Goal: Information Seeking & Learning: Learn about a topic

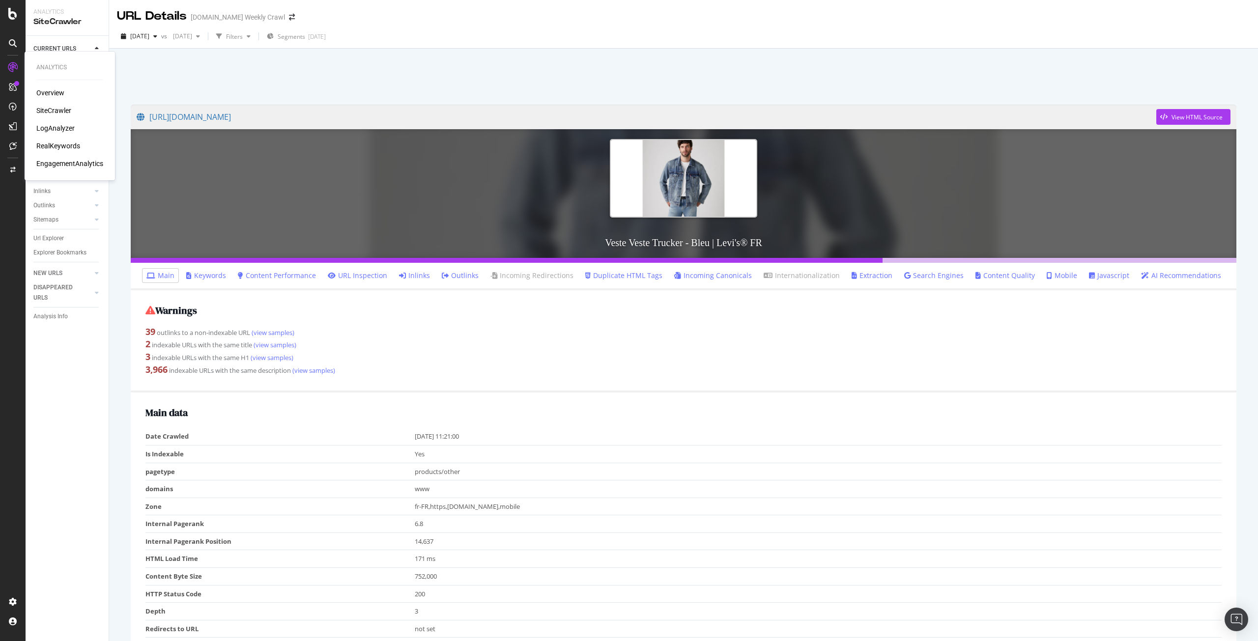
click at [54, 146] on div "RealKeywords" at bounding box center [58, 146] width 44 height 10
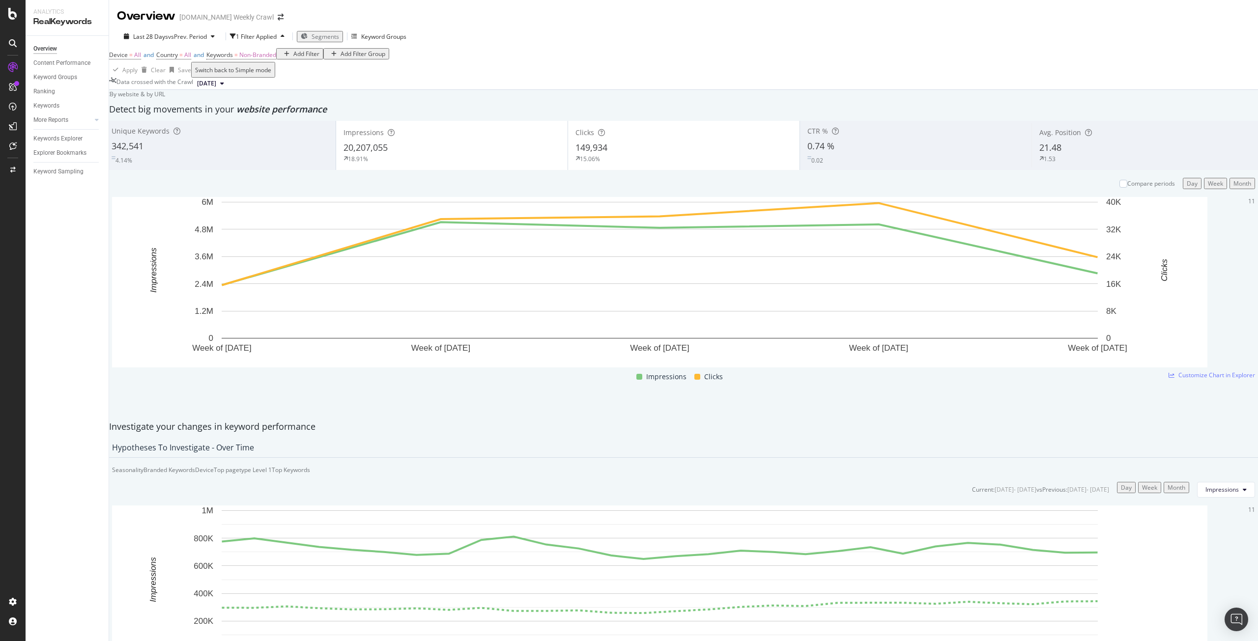
click at [216, 88] on span "[DATE]" at bounding box center [206, 83] width 19 height 9
click at [205, 34] on span "vs Prev. Period" at bounding box center [187, 36] width 39 height 8
click at [384, 78] on div "Apply Clear Save Switch back to Simple mode" at bounding box center [683, 70] width 1149 height 16
click at [179, 81] on div "Last 6 Months" at bounding box center [189, 72] width 21 height 17
type input "[DATE]"
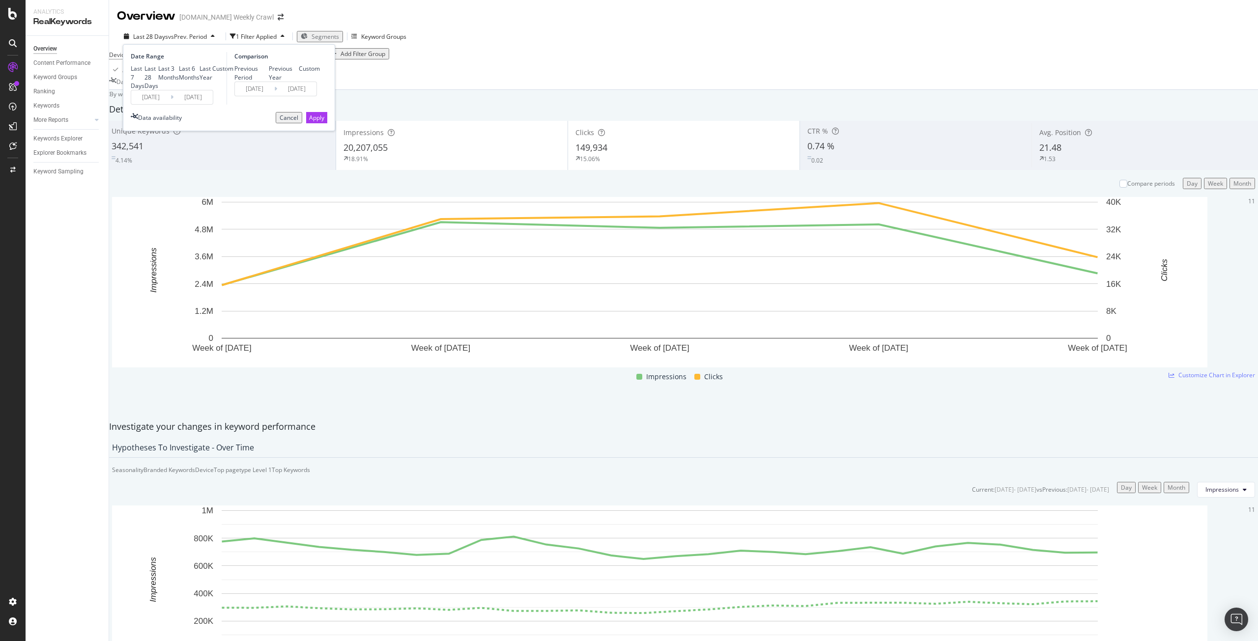
type input "[DATE]"
click at [316, 123] on div "Apply" at bounding box center [316, 118] width 15 height 10
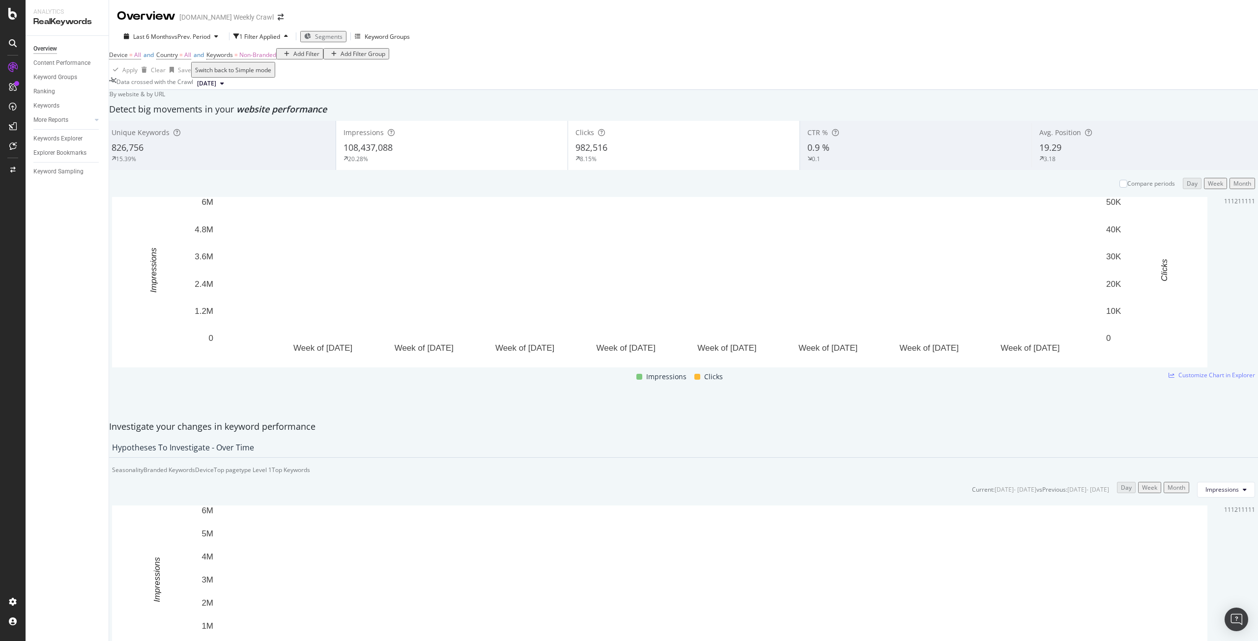
scroll to position [221, 0]
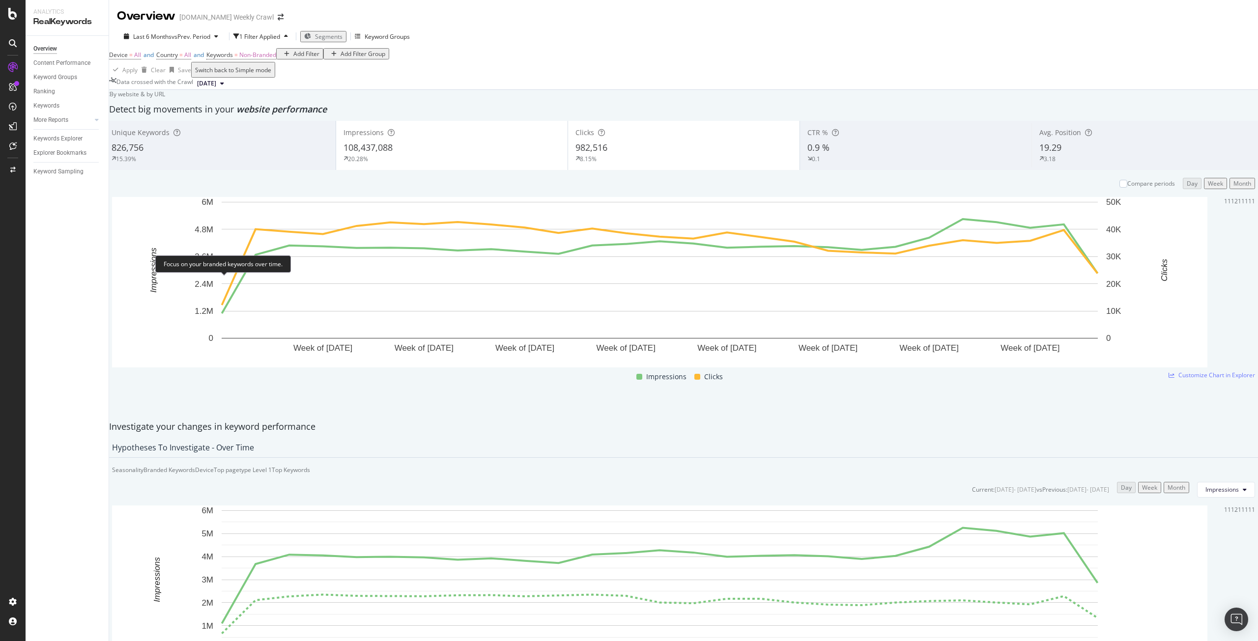
click at [195, 466] on div "Branded Keywords" at bounding box center [170, 470] width 52 height 8
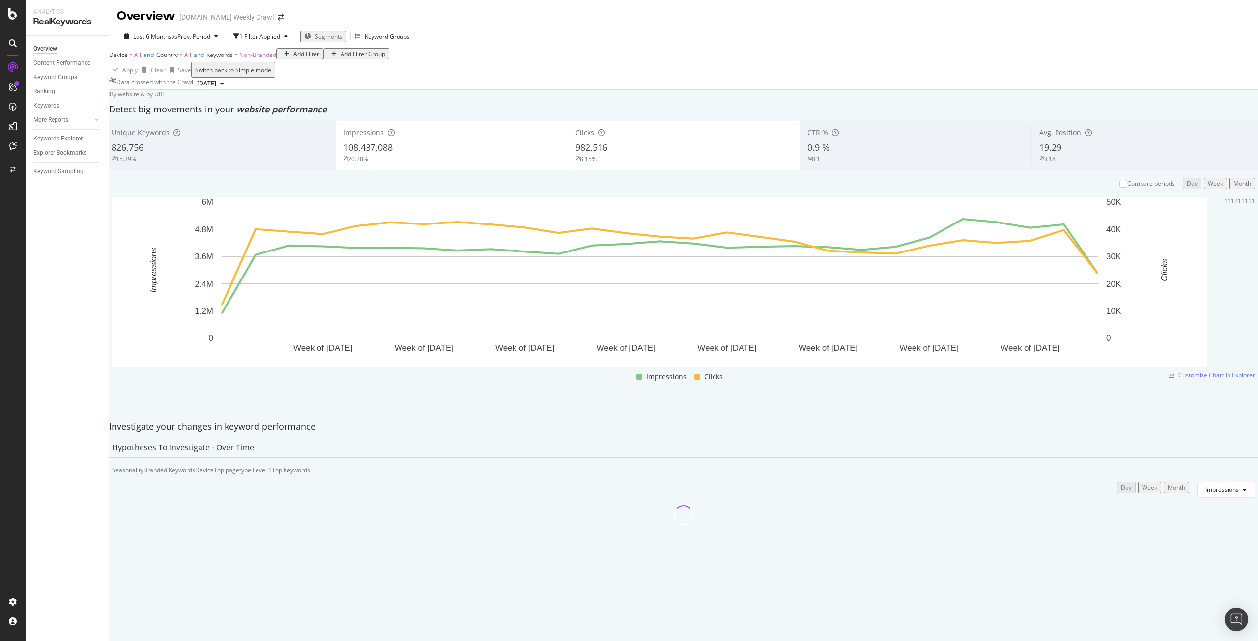
scroll to position [32, 0]
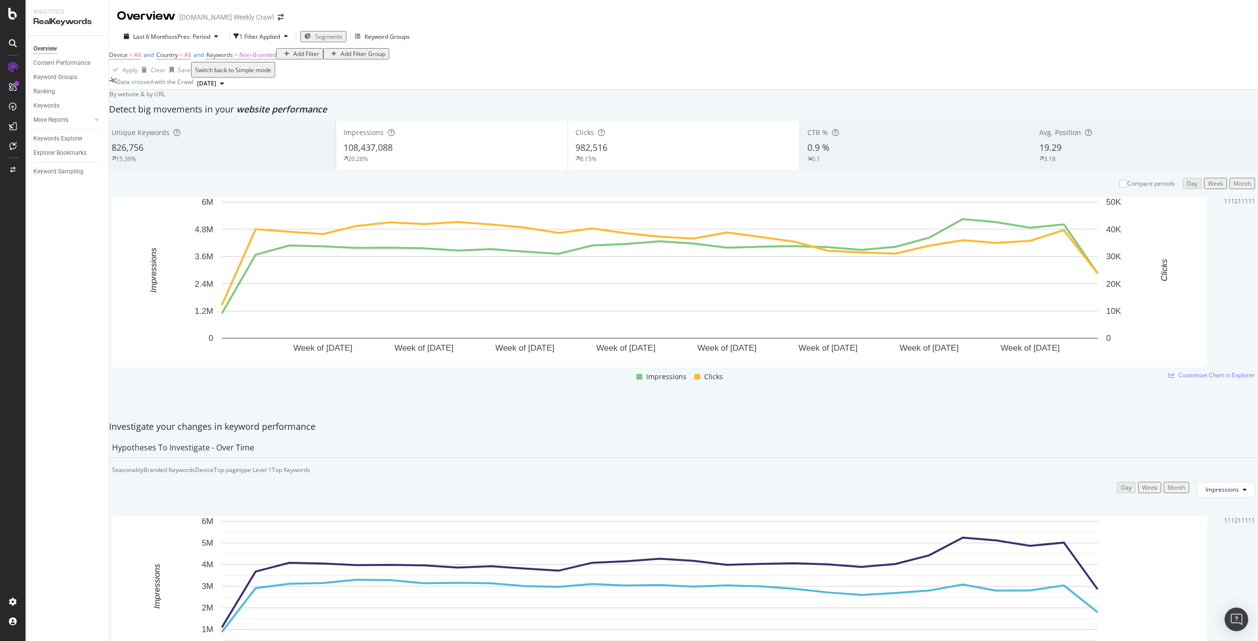
click at [466, 145] on div "Impressions 108,437,088 20.28%" at bounding box center [452, 145] width 232 height 44
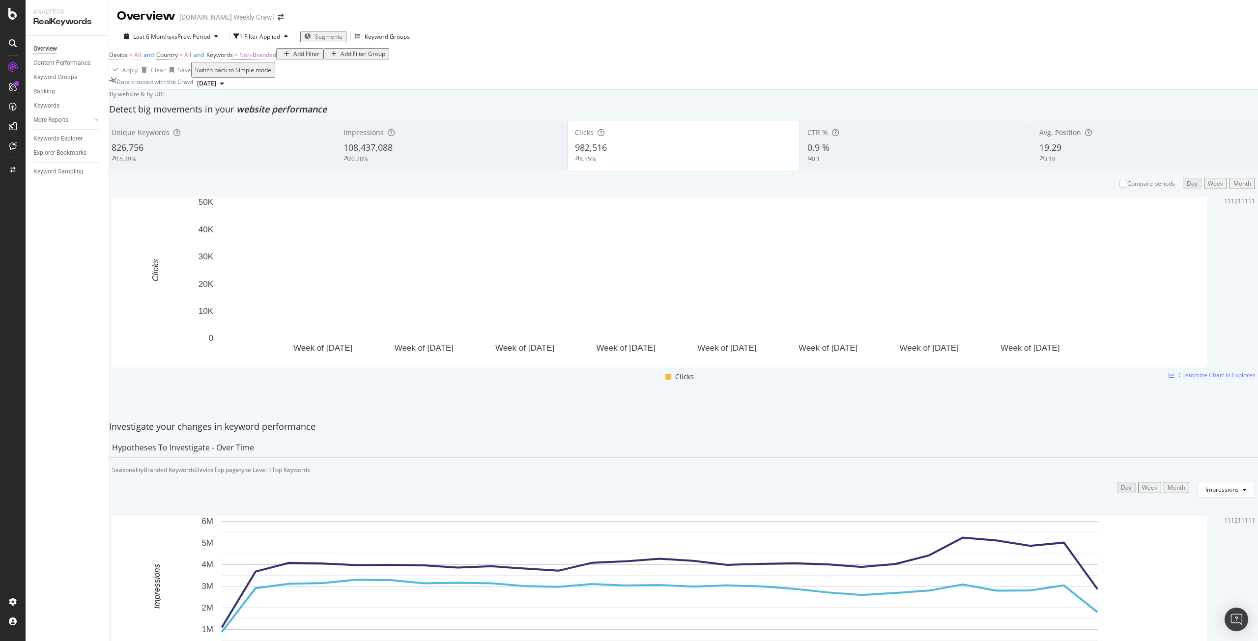
scroll to position [0, 0]
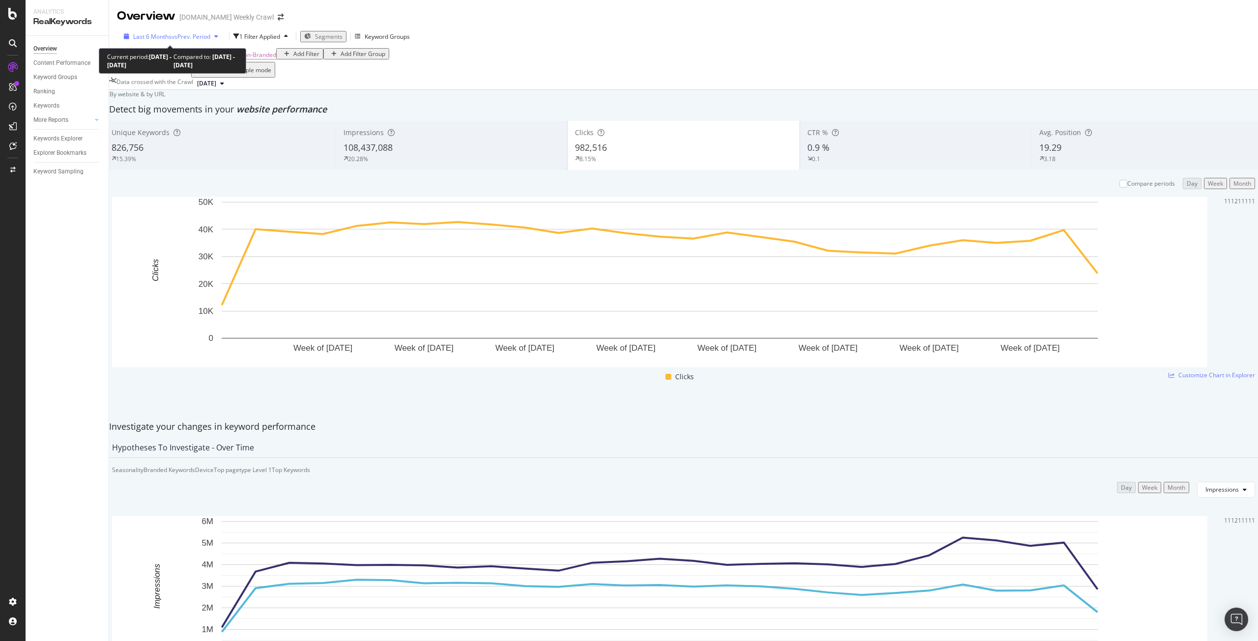
click at [199, 32] on span "vs Prev. Period" at bounding box center [191, 36] width 39 height 8
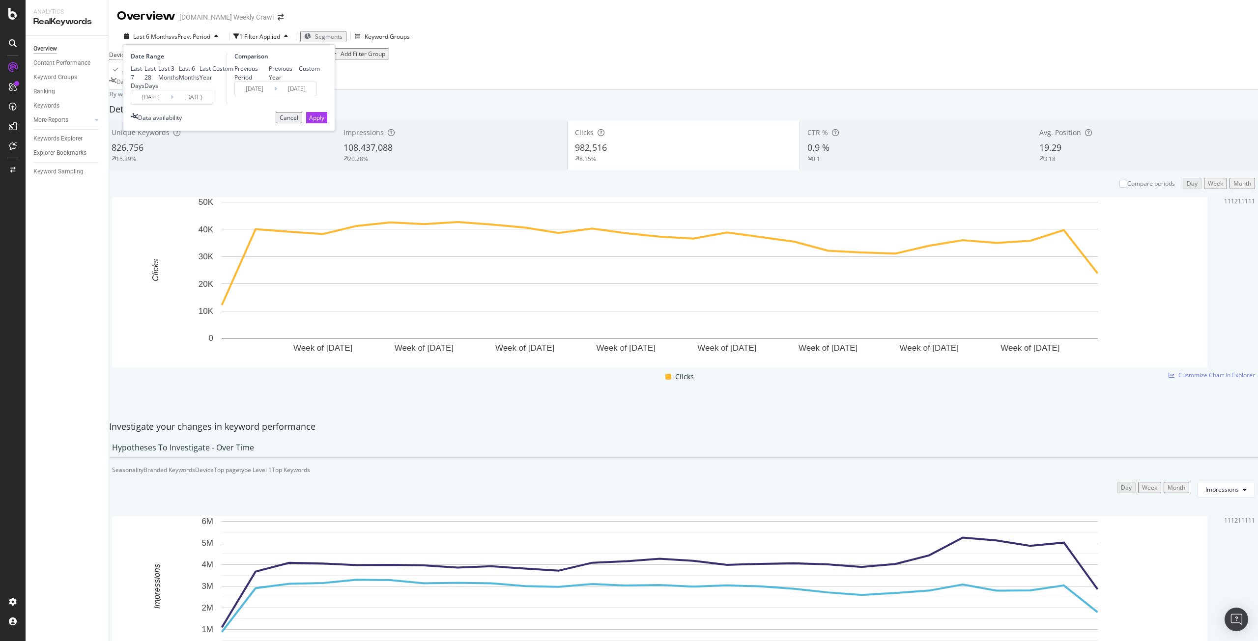
click at [269, 81] on div "Previous Year" at bounding box center [269, 72] width 0 height 17
type input "[DATE]"
click at [316, 122] on div "Apply" at bounding box center [316, 118] width 15 height 8
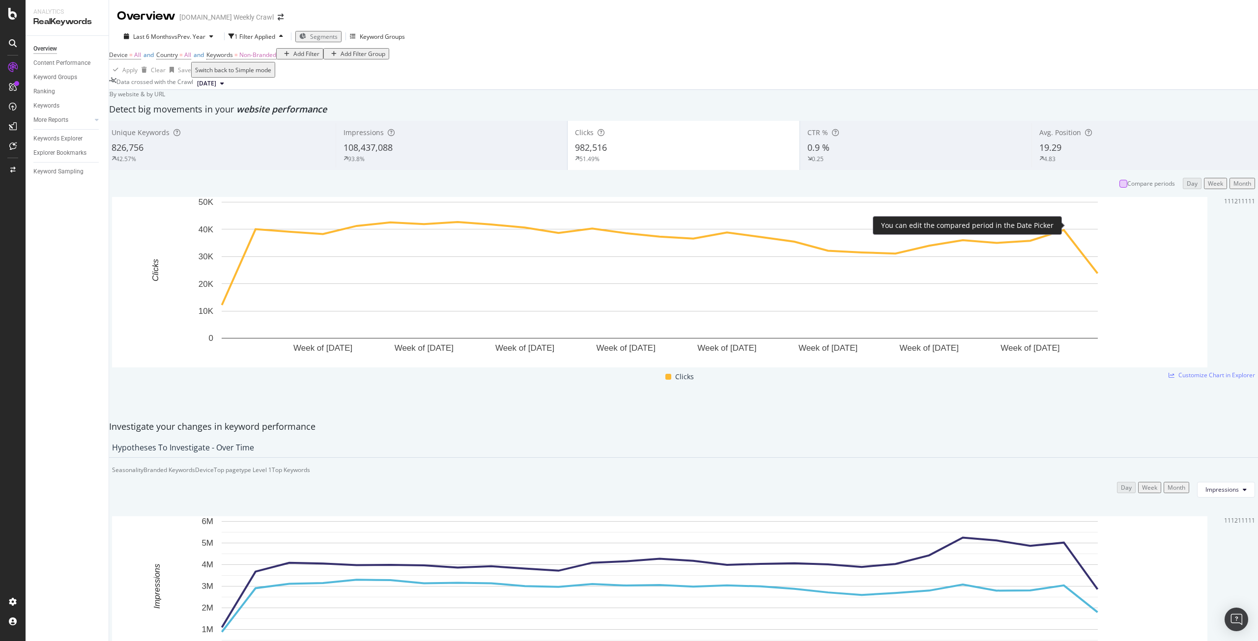
click at [1120, 188] on div at bounding box center [1124, 184] width 8 height 8
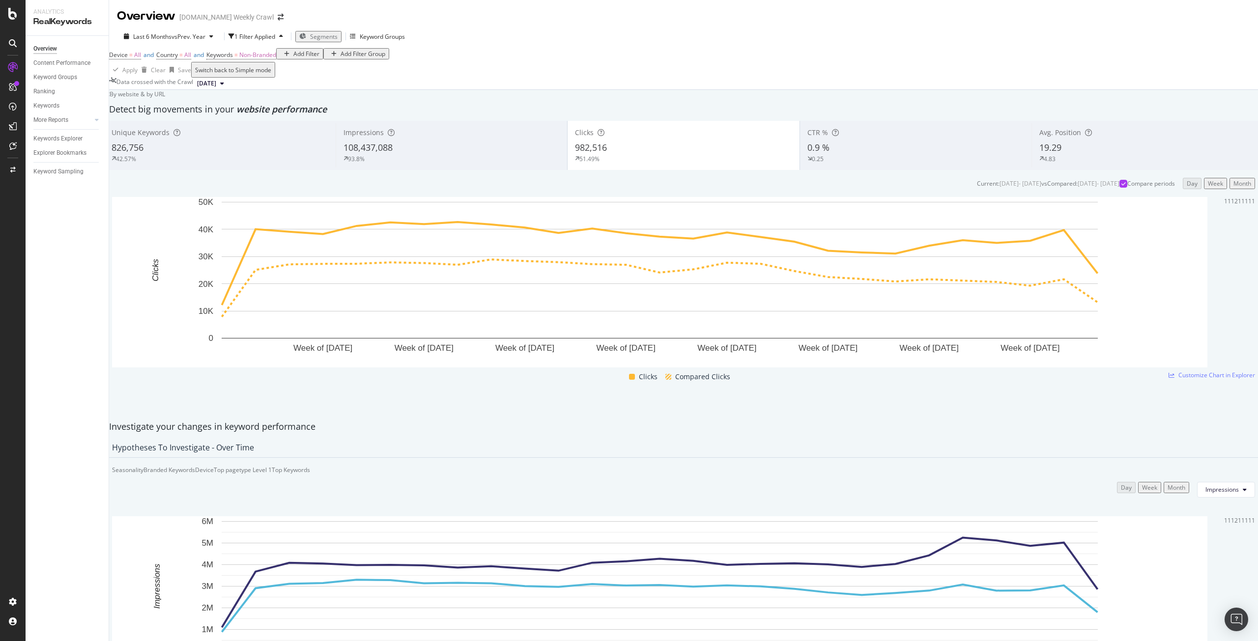
click at [332, 40] on span "Segments" at bounding box center [324, 36] width 28 height 8
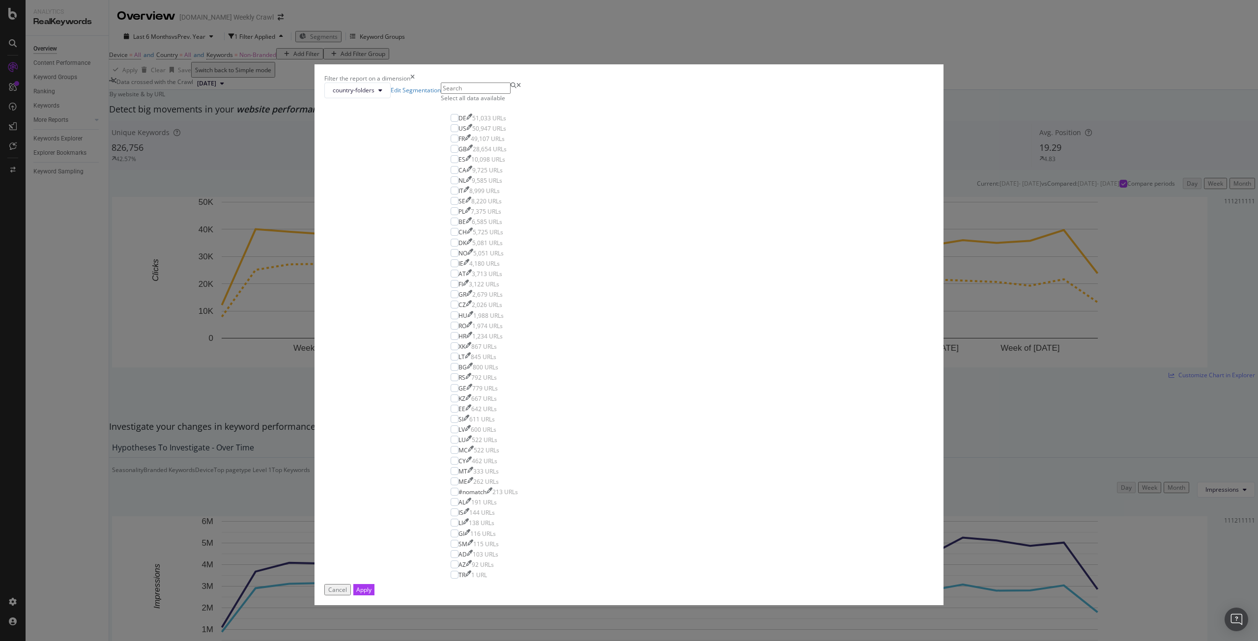
click at [528, 102] on div "Select all data available" at bounding box center [484, 98] width 87 height 8
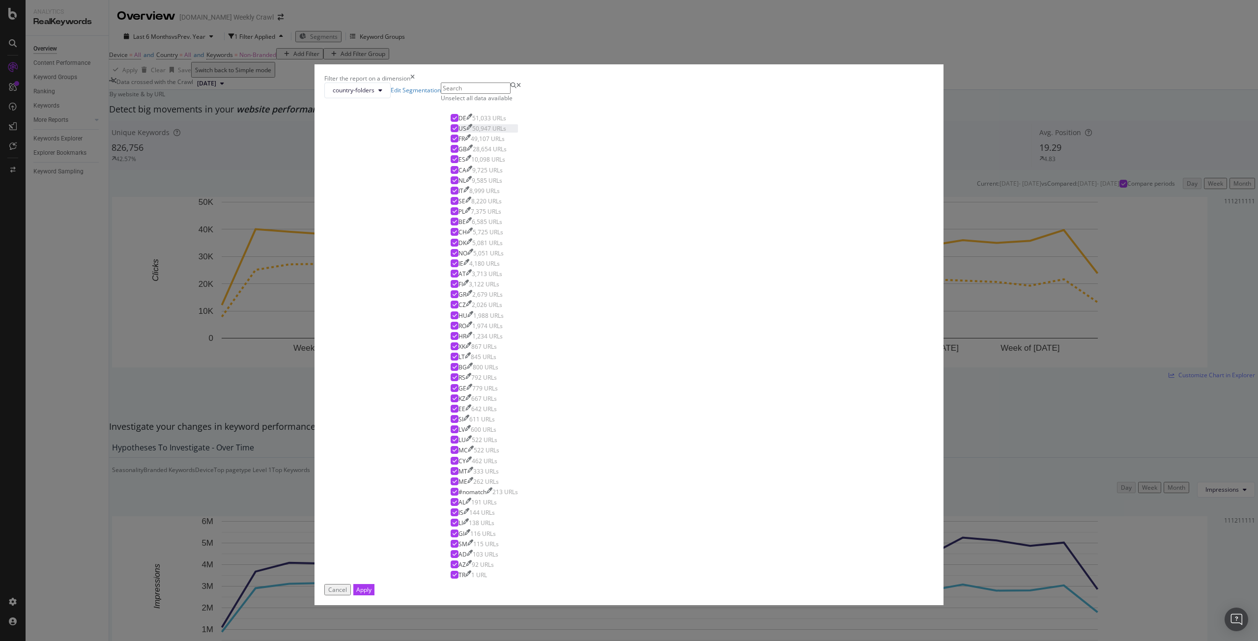
click at [457, 131] on icon "modal" at bounding box center [455, 128] width 4 height 5
click at [457, 120] on icon "modal" at bounding box center [455, 118] width 4 height 5
click at [457, 141] on icon "modal" at bounding box center [455, 138] width 4 height 5
click at [457, 151] on icon "modal" at bounding box center [455, 148] width 4 height 5
click at [457, 162] on icon "modal" at bounding box center [455, 159] width 4 height 5
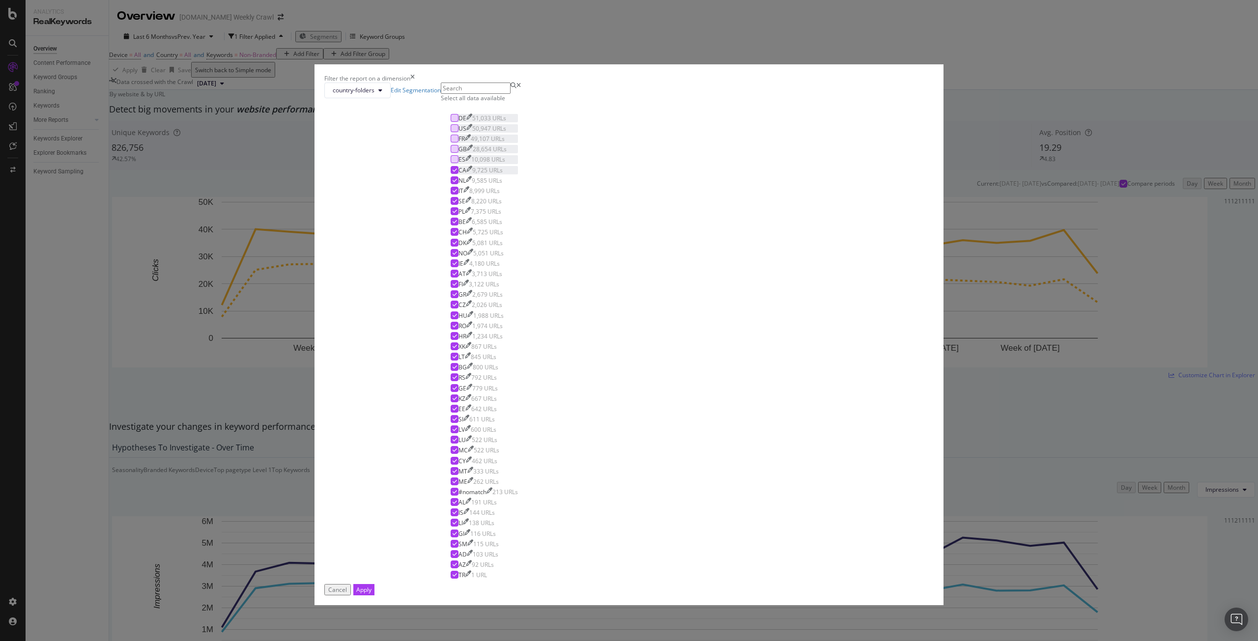
click at [457, 173] on icon "modal" at bounding box center [455, 170] width 4 height 5
click at [457, 183] on icon "modal" at bounding box center [455, 180] width 4 height 5
click at [457, 193] on icon "modal" at bounding box center [455, 190] width 4 height 5
click at [459, 488] on div "modal" at bounding box center [455, 492] width 8 height 8
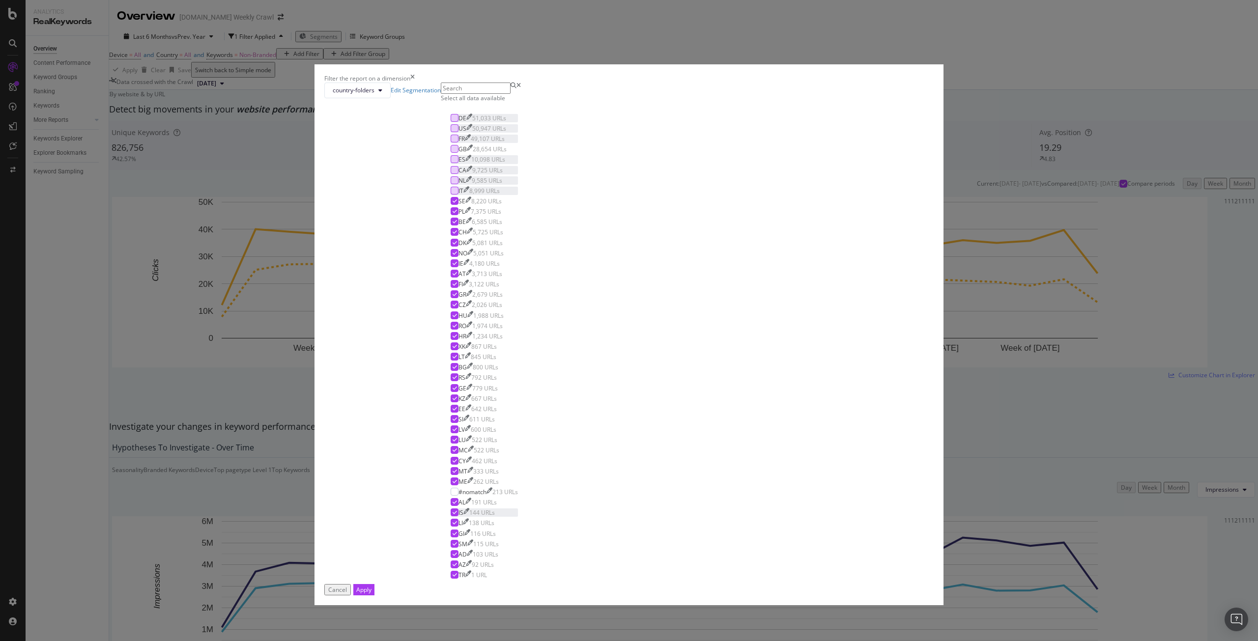
scroll to position [286, 0]
click at [372, 586] on div "Apply" at bounding box center [363, 590] width 15 height 8
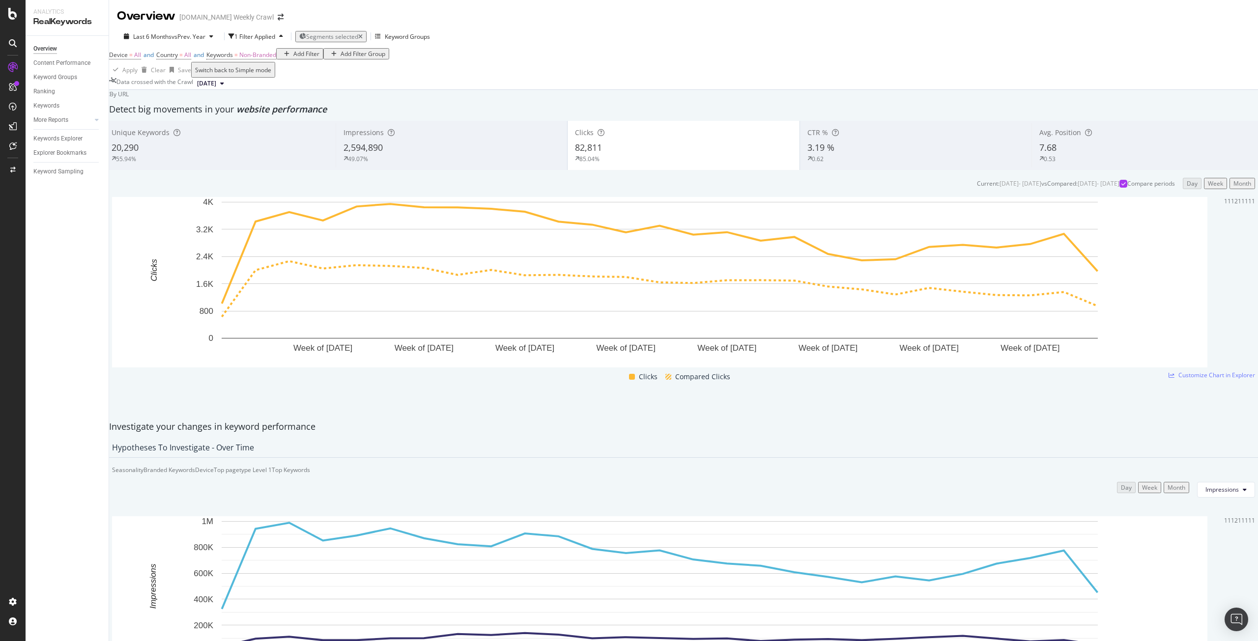
click at [293, 58] on div "Add Filter" at bounding box center [306, 54] width 26 height 8
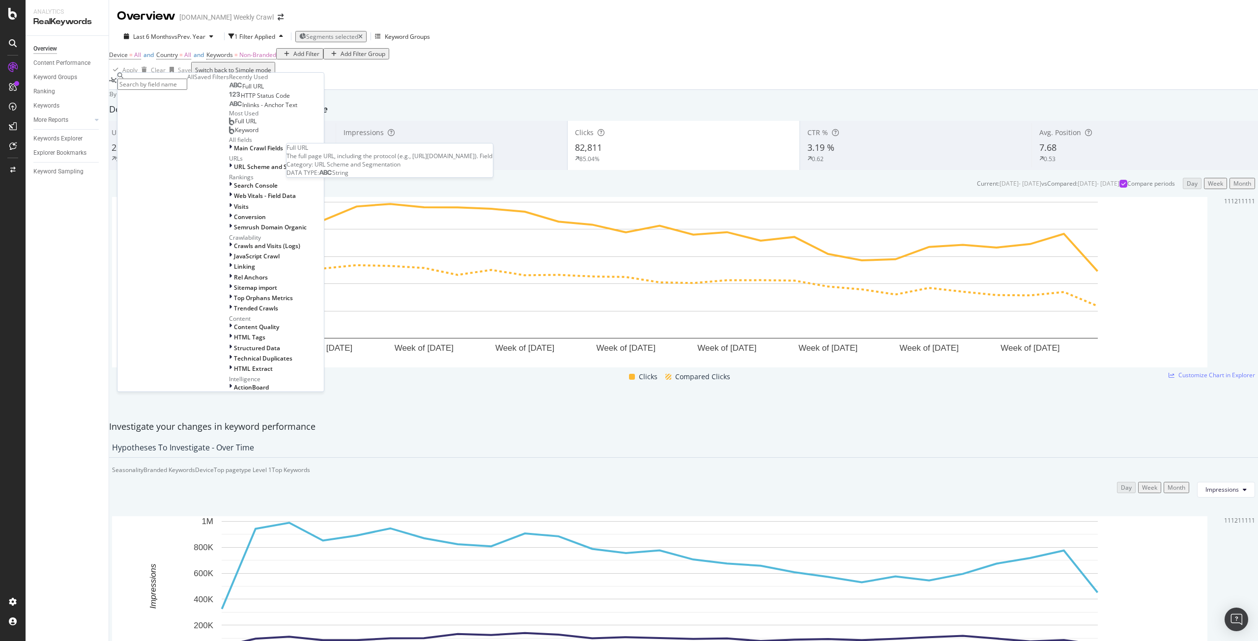
click at [229, 90] on div "Full URL" at bounding box center [246, 87] width 35 height 8
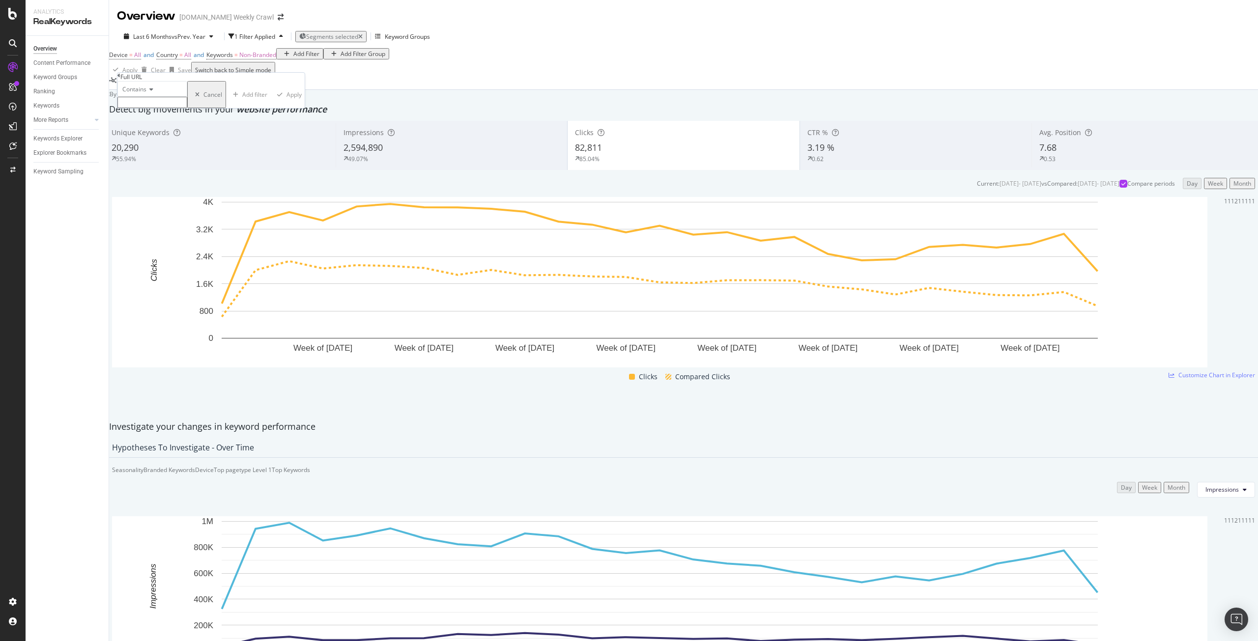
click at [184, 108] on input "text" at bounding box center [152, 102] width 70 height 11
type input "/p/"
click at [290, 102] on div "Apply" at bounding box center [297, 97] width 15 height 8
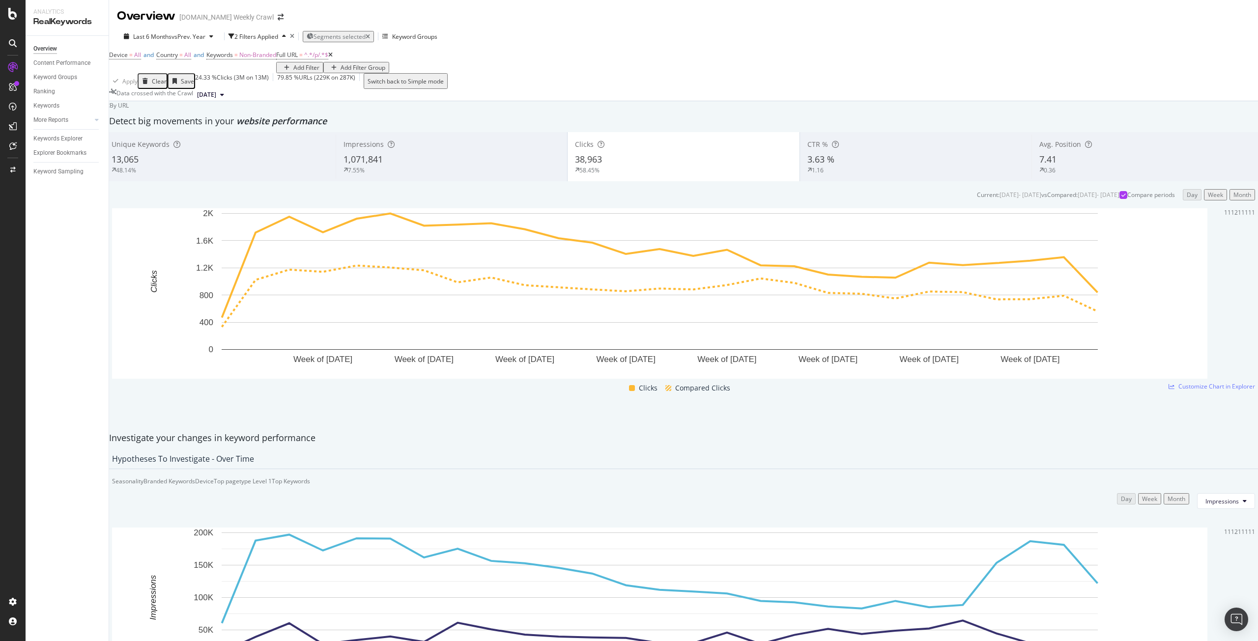
click at [1234, 199] on div "Month" at bounding box center [1243, 195] width 18 height 8
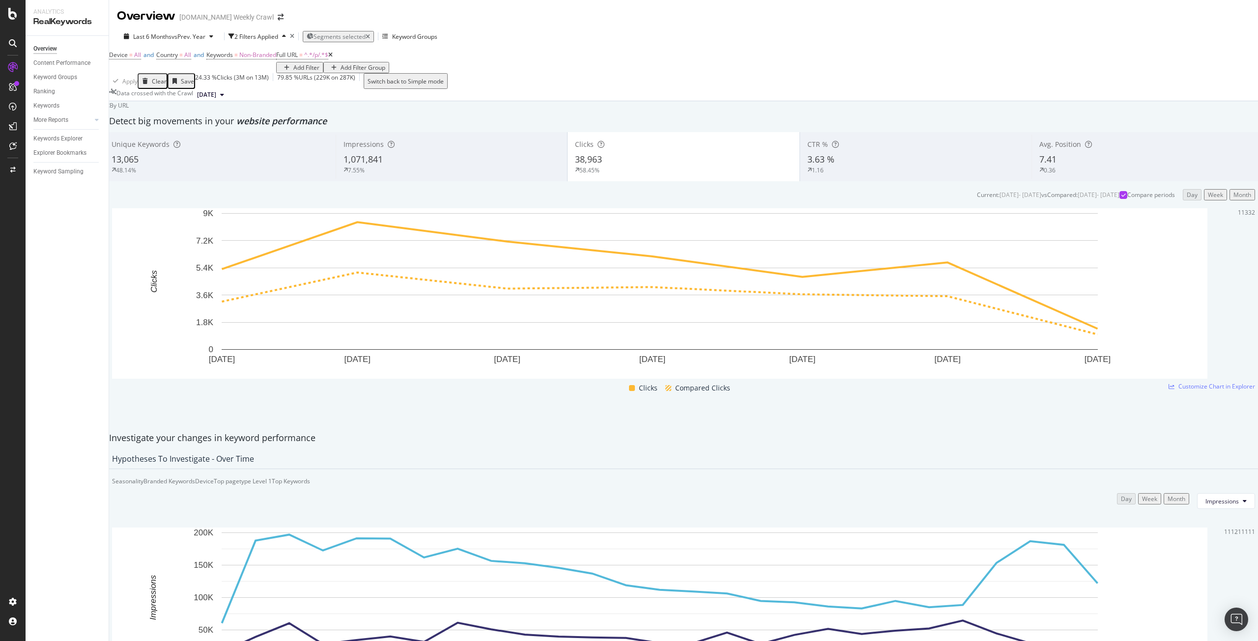
click at [1208, 199] on div "Week" at bounding box center [1215, 195] width 15 height 8
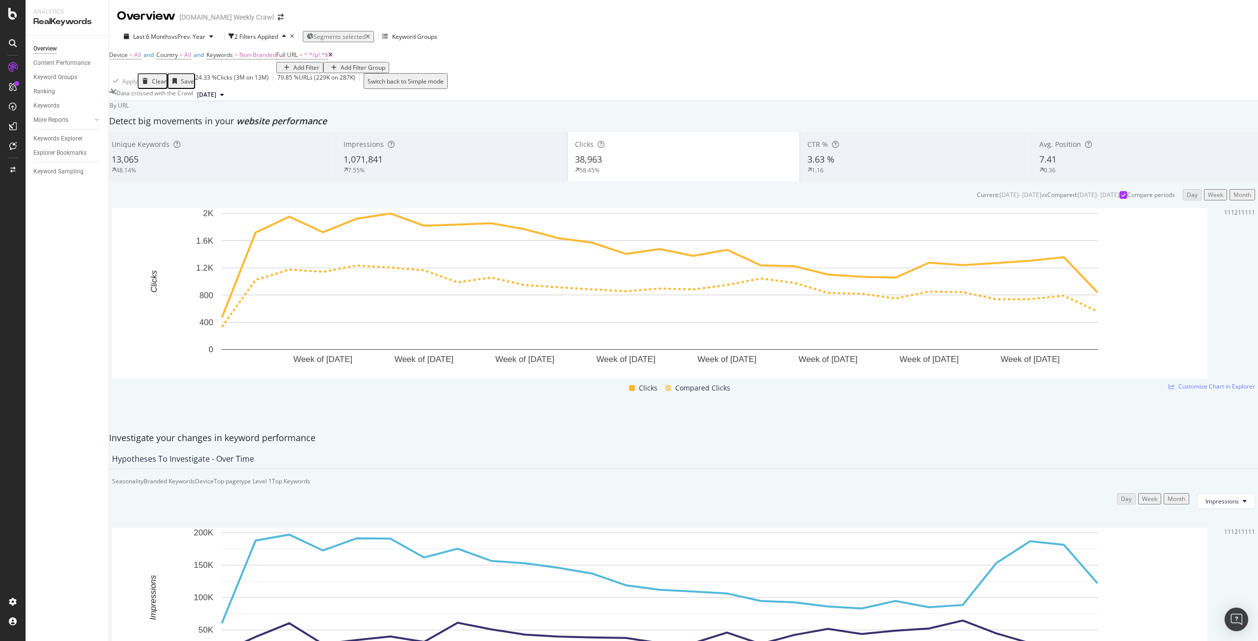
click at [443, 149] on div "Impressions" at bounding box center [452, 145] width 216 height 10
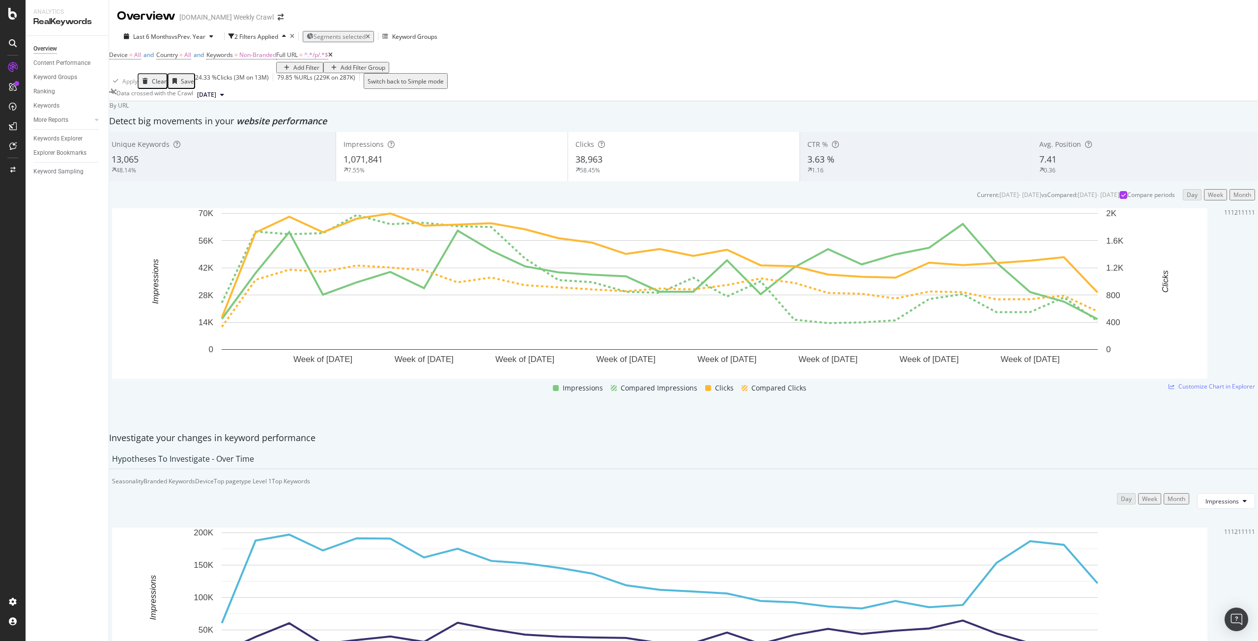
click at [614, 174] on div "58.45%" at bounding box center [684, 170] width 217 height 9
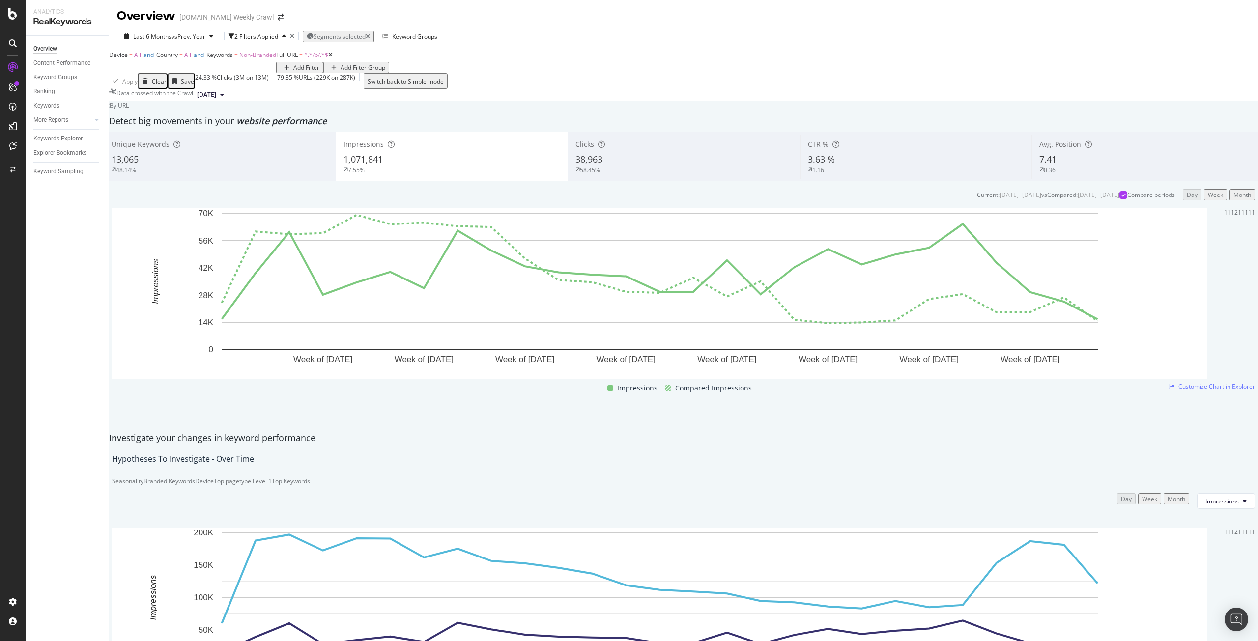
click at [271, 174] on div "48.14%" at bounding box center [220, 170] width 217 height 9
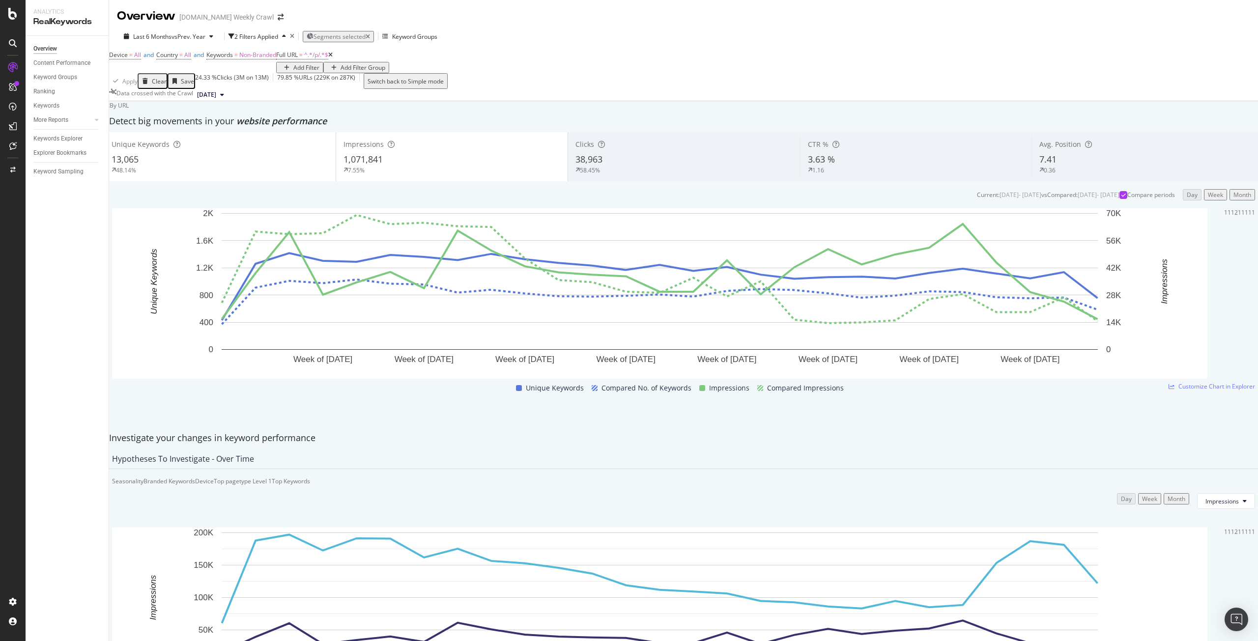
click at [388, 174] on div "7.55%" at bounding box center [452, 170] width 217 height 9
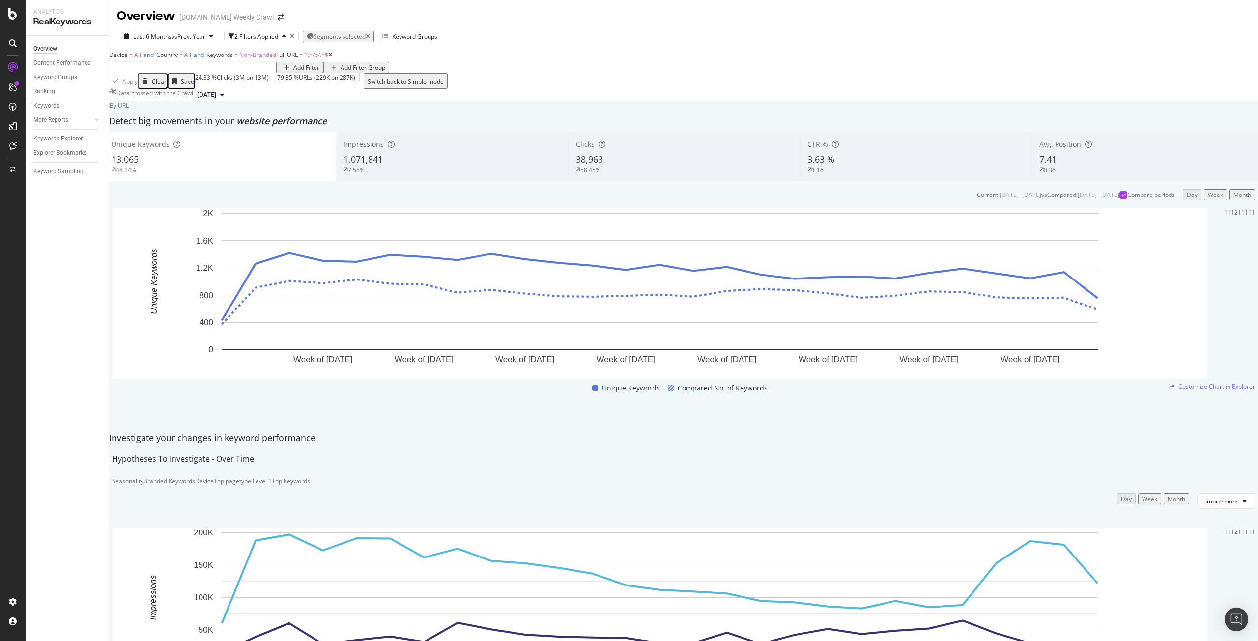
click at [411, 174] on div "7.55%" at bounding box center [452, 170] width 217 height 9
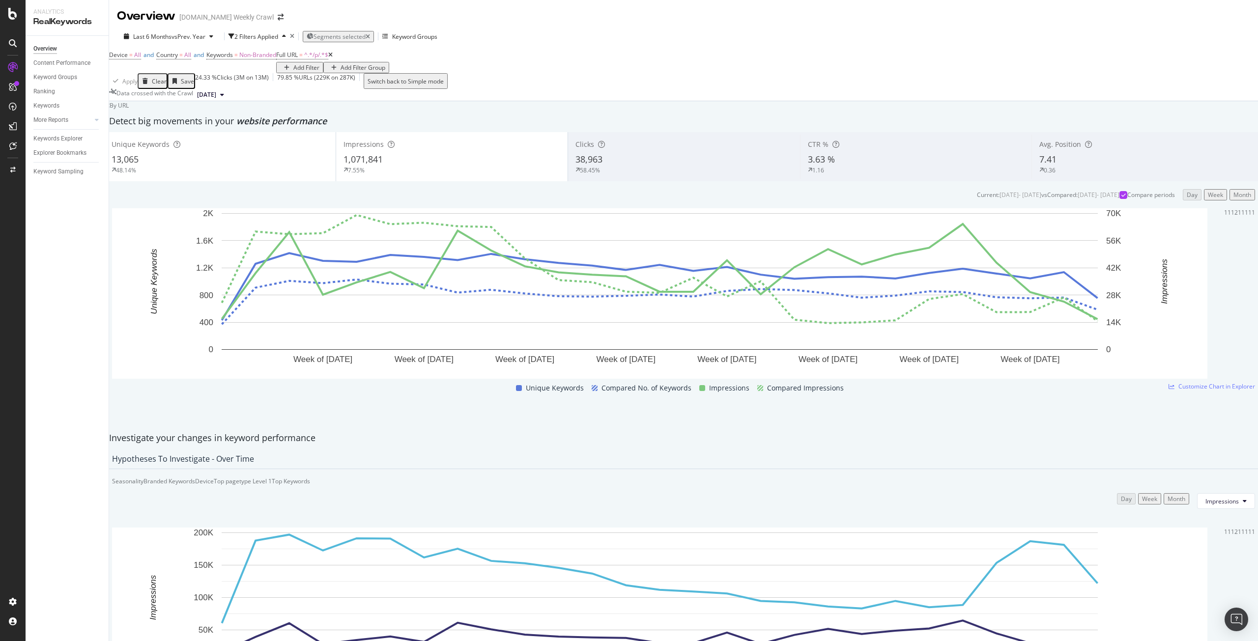
click at [259, 166] on div "13,065" at bounding box center [220, 159] width 217 height 13
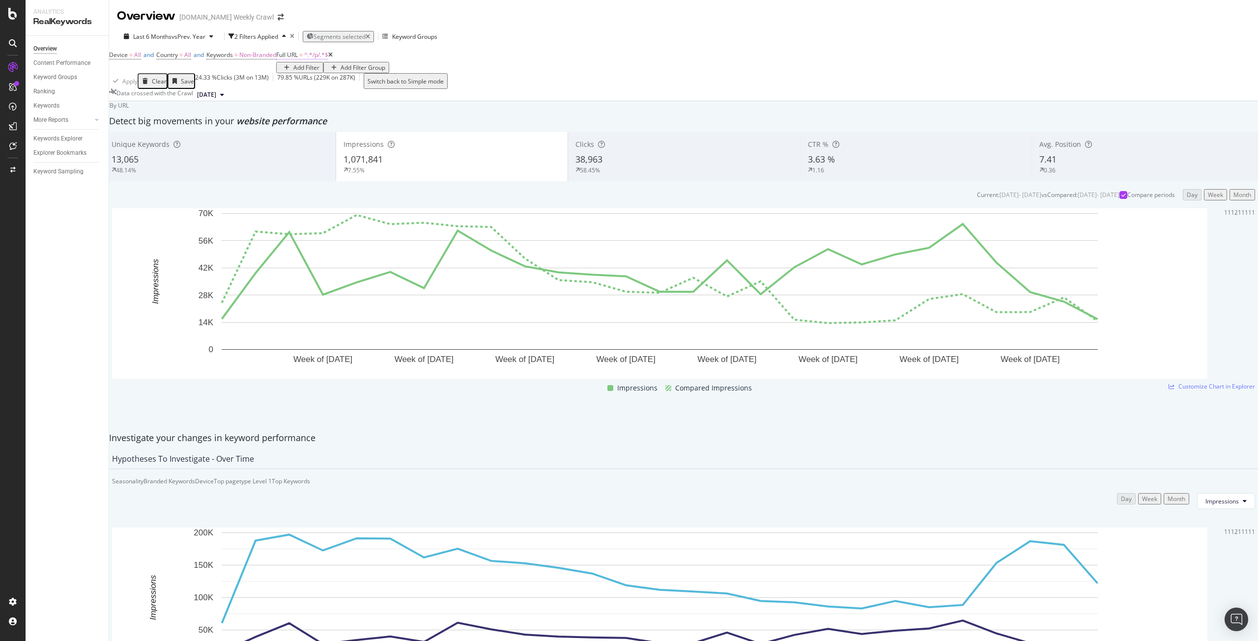
click at [304, 59] on span "^.*/p/.*$" at bounding box center [316, 55] width 24 height 8
click at [137, 107] on input "/p/" at bounding box center [152, 101] width 70 height 11
type input "/c/"
click at [276, 112] on div "Apply" at bounding box center [290, 97] width 29 height 30
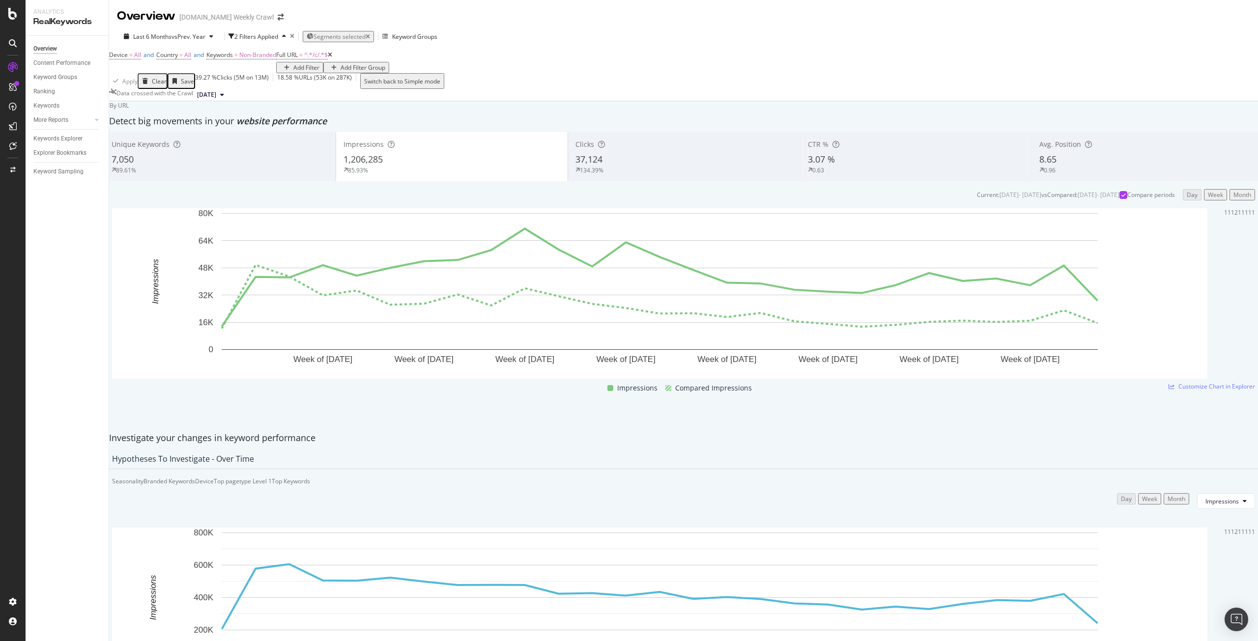
click at [640, 166] on div "37,124" at bounding box center [684, 159] width 217 height 13
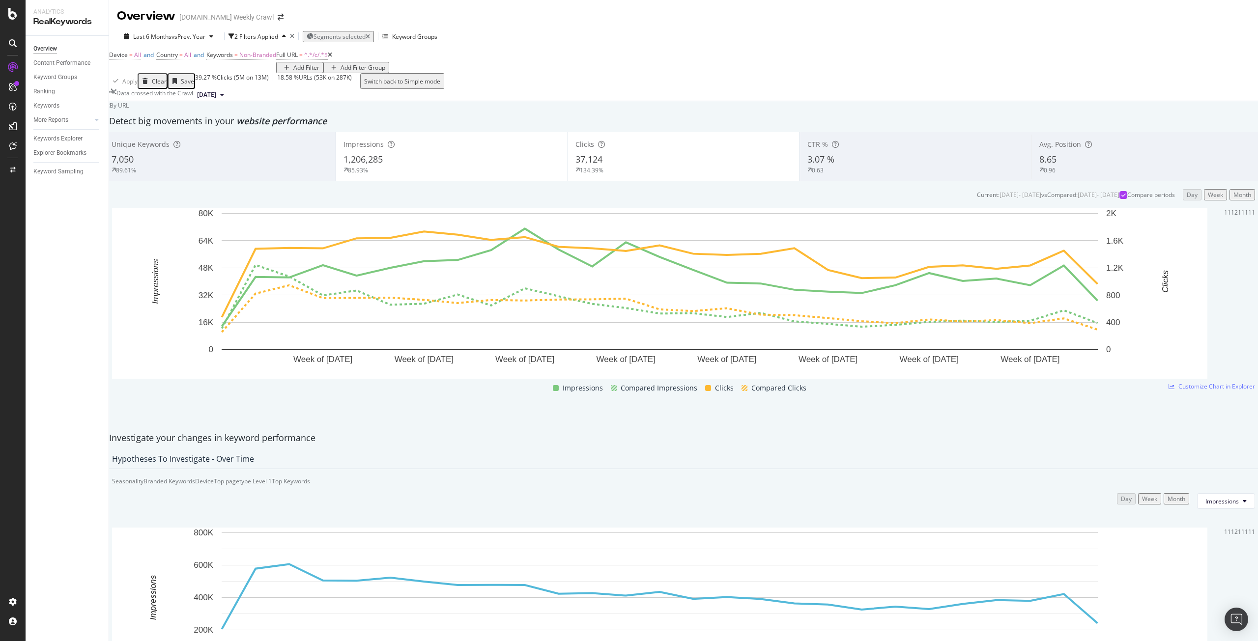
click at [421, 179] on div "Impressions 1,206,285 85.93%" at bounding box center [452, 157] width 232 height 44
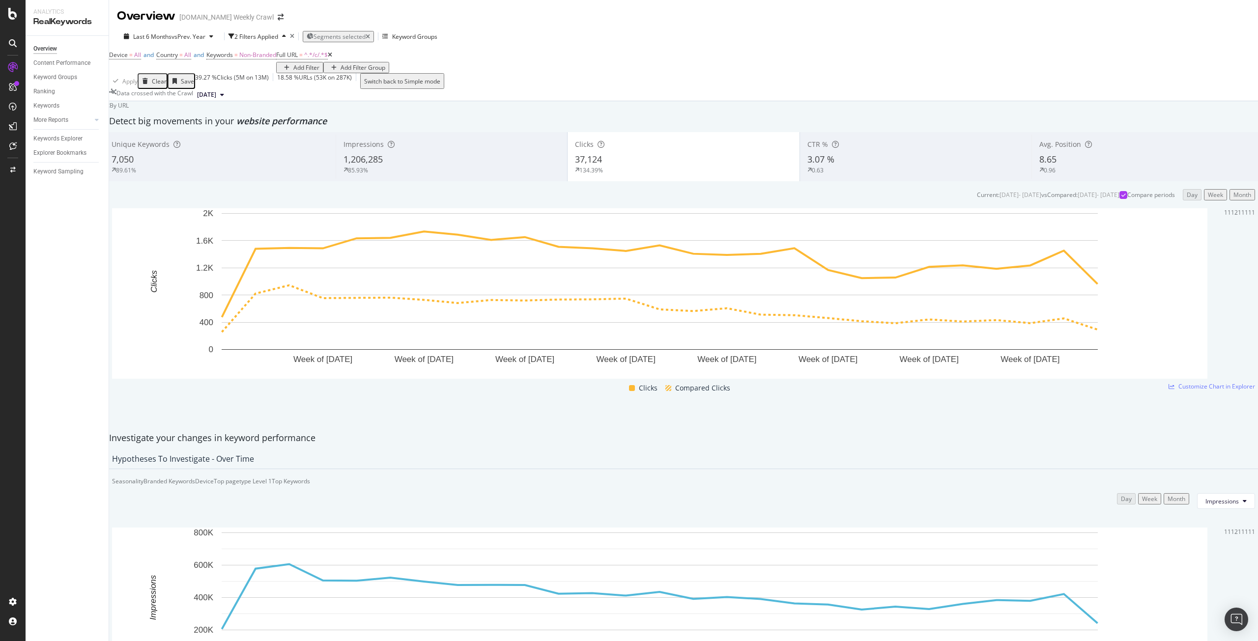
click at [293, 72] on div "Add Filter" at bounding box center [306, 67] width 26 height 8
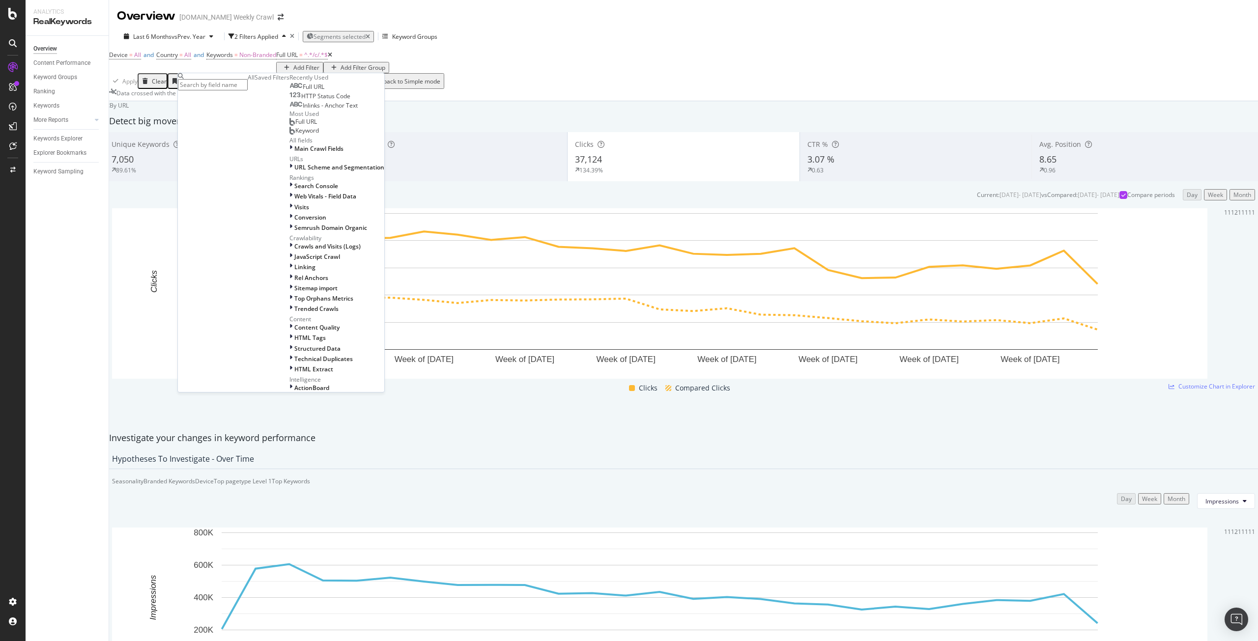
click at [401, 73] on div "Device = All and Country = All and Keywords = Non-Branded Full URL = ^.*/c/.*$ …" at bounding box center [683, 60] width 1149 height 25
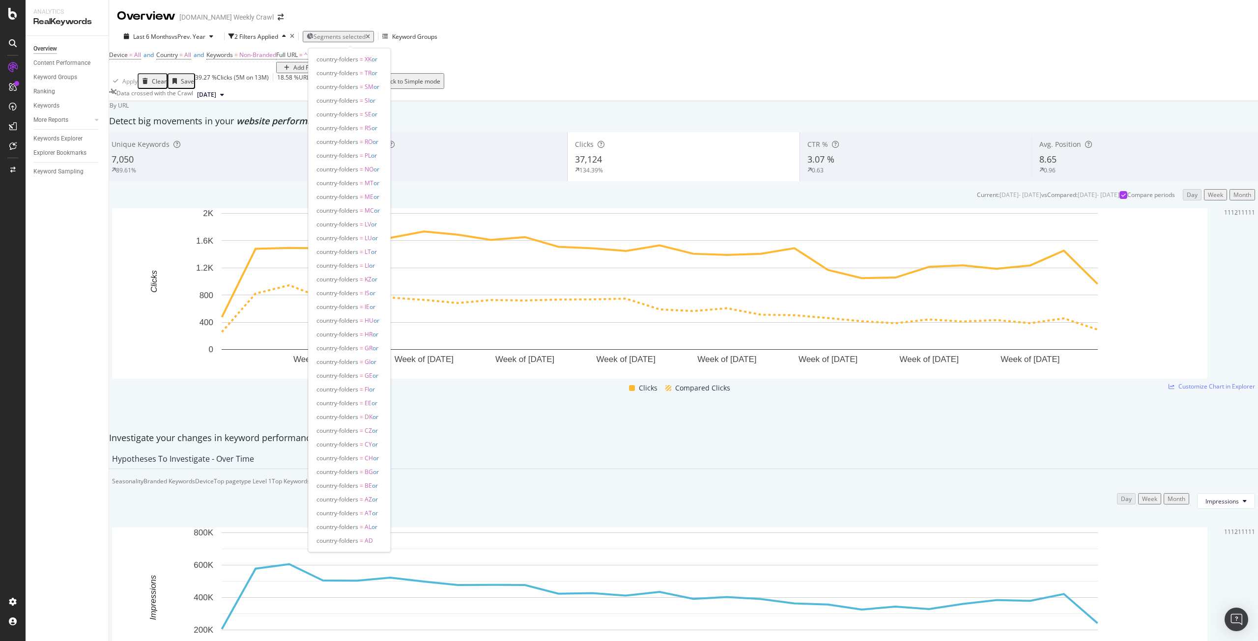
click at [348, 35] on span "Segments selected" at bounding box center [340, 36] width 52 height 8
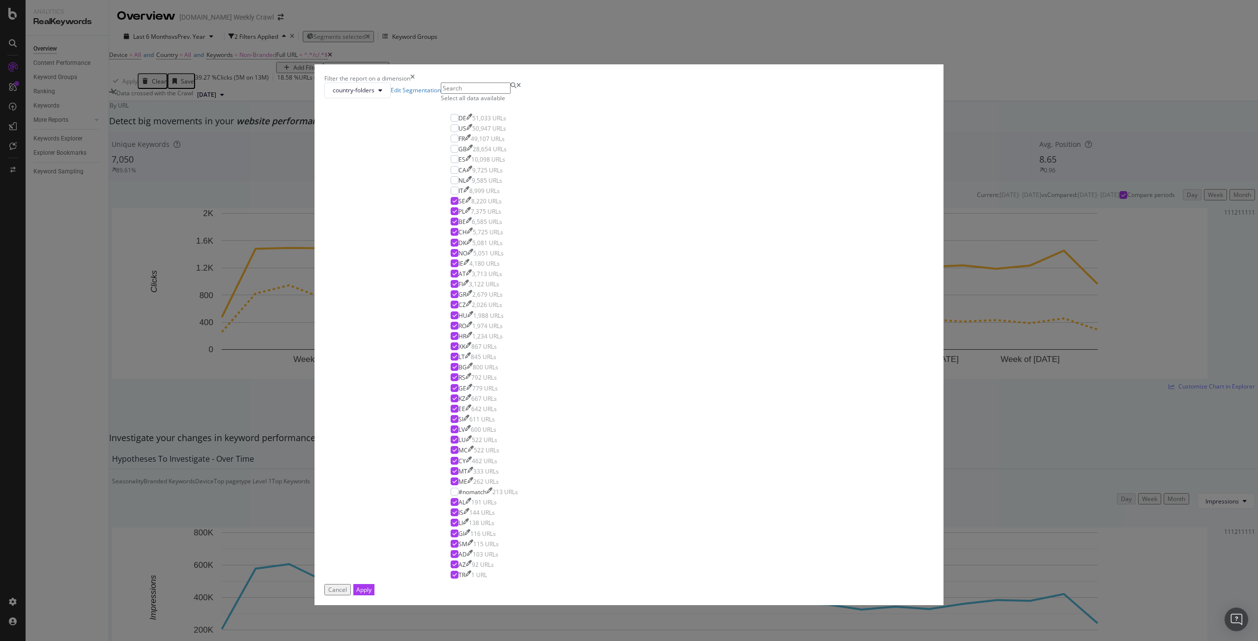
click at [415, 83] on icon "times" at bounding box center [412, 78] width 4 height 8
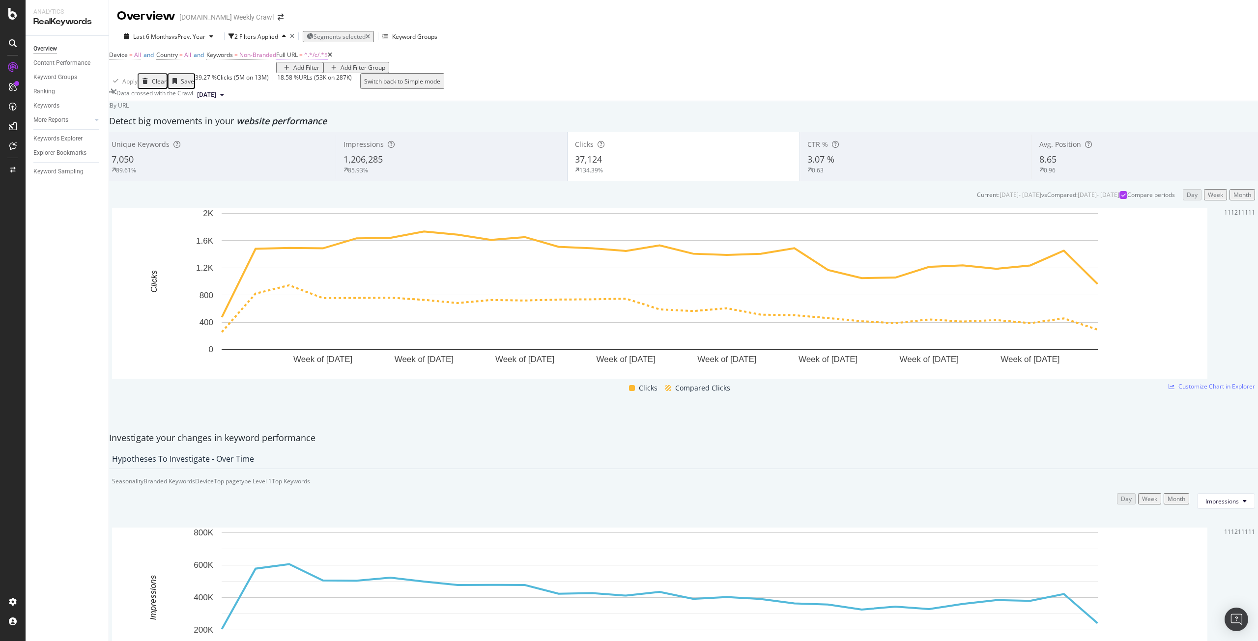
click at [304, 59] on span "^.*/c/.*$" at bounding box center [316, 55] width 24 height 8
click at [395, 73] on div "Device = All and Country = All and Keywords = Non-Branded Full URL = ^.*/c/.*$ …" at bounding box center [683, 60] width 1149 height 25
click at [304, 59] on span "^.*/c/.*$" at bounding box center [316, 55] width 24 height 8
click at [411, 214] on div "Current: [DATE] - [DATE] vs Compared : [DATE] - [DATE] Compare periods Day Week…" at bounding box center [683, 289] width 1159 height 217
click at [427, 166] on div "1,206,285" at bounding box center [452, 159] width 216 height 13
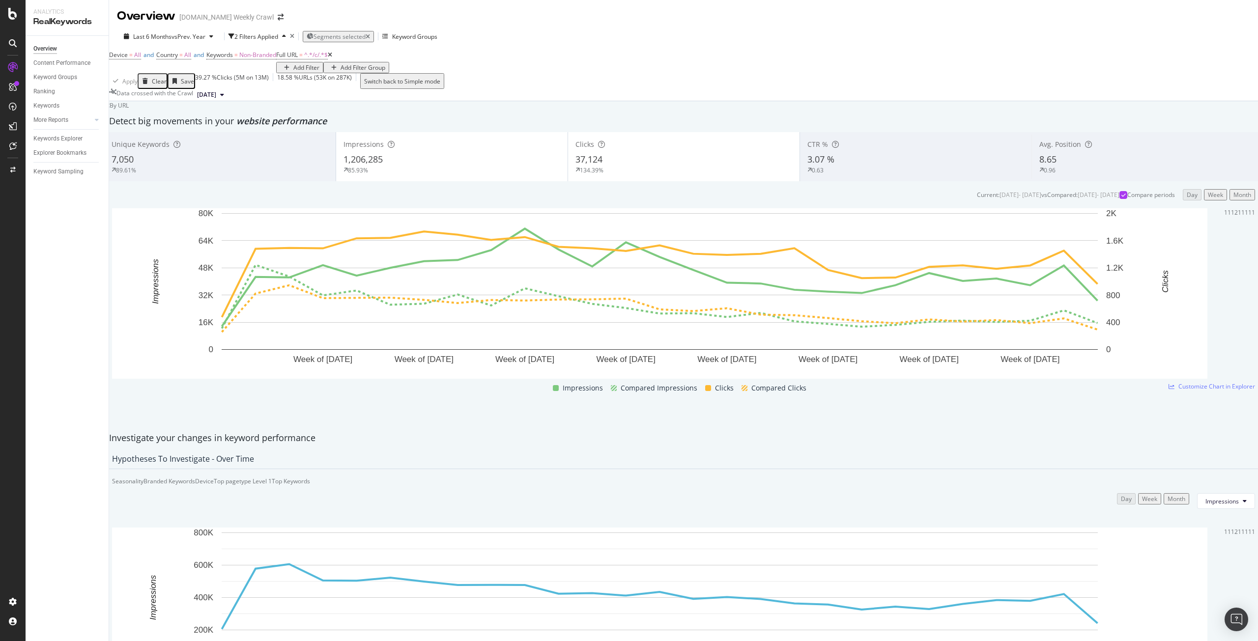
click at [239, 149] on div "Unique Keywords" at bounding box center [220, 145] width 217 height 10
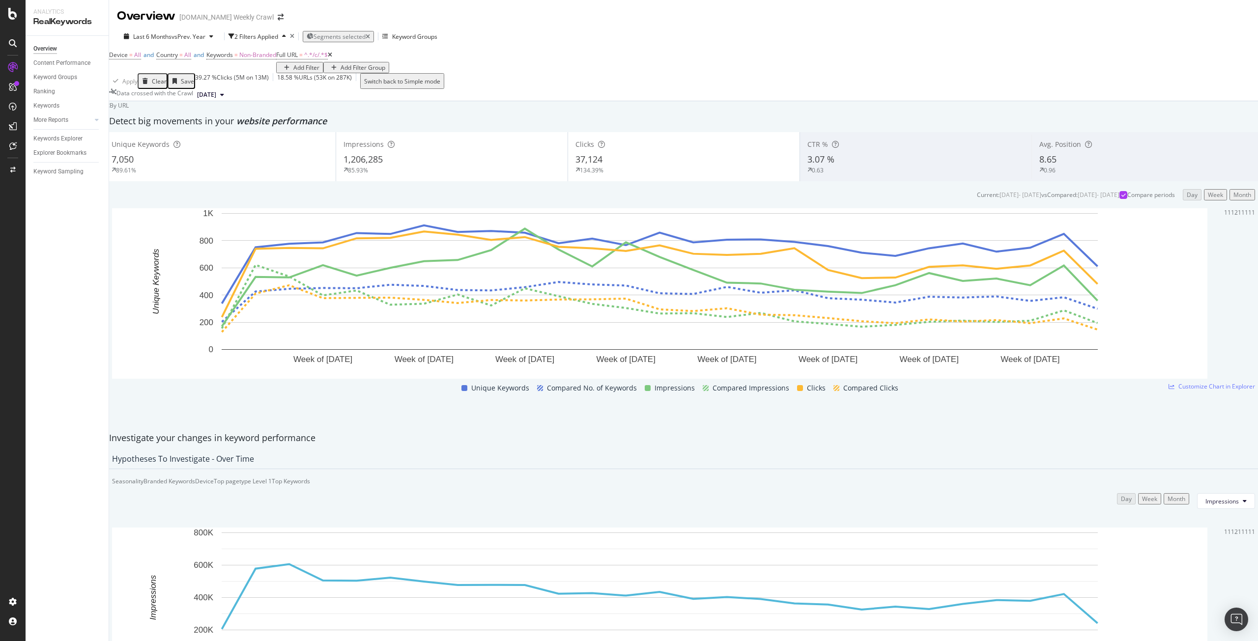
click at [398, 166] on div "1,206,285" at bounding box center [452, 159] width 217 height 13
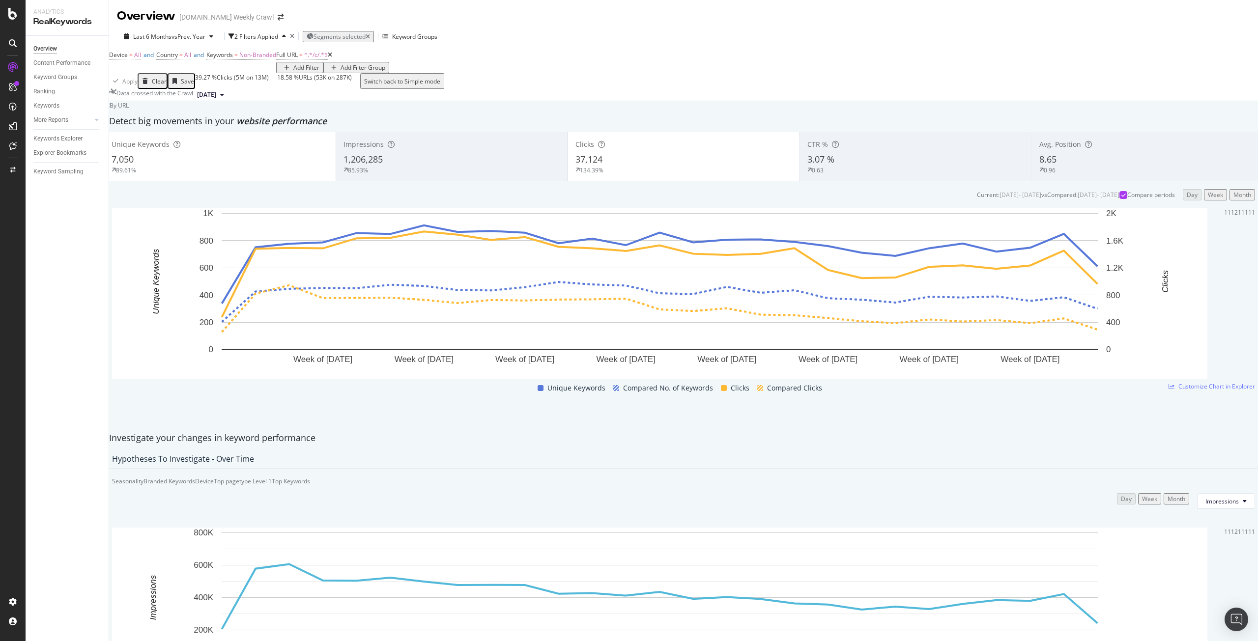
click at [603, 179] on div "Clicks 37,124 134.39%" at bounding box center [684, 157] width 232 height 44
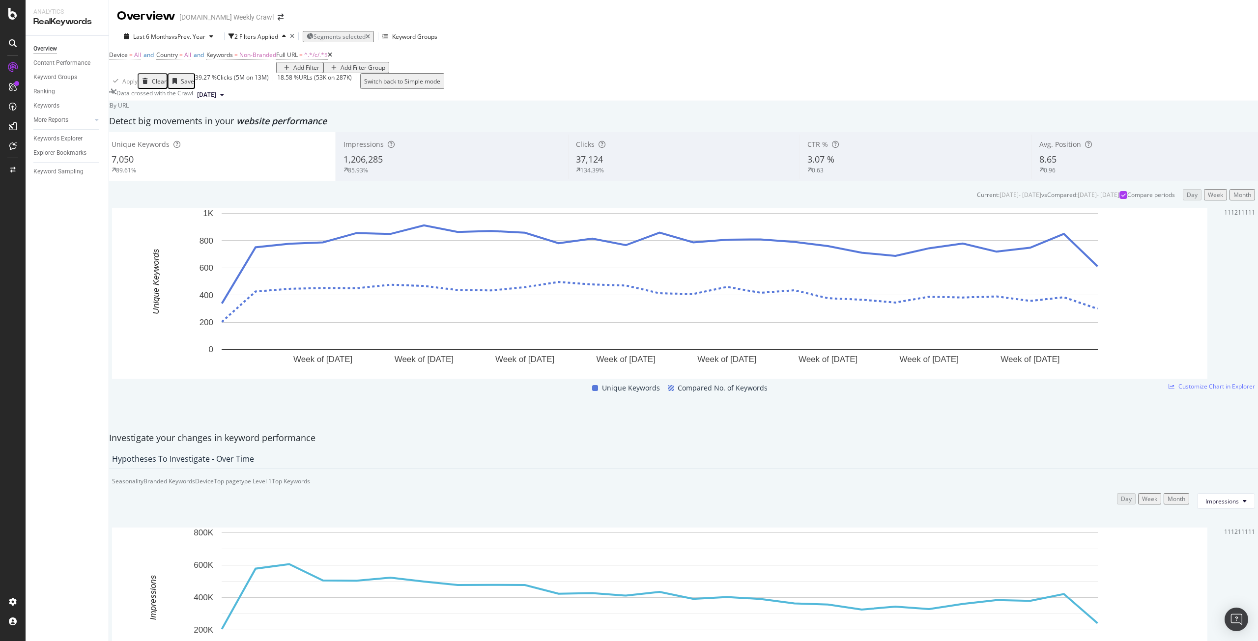
click at [374, 165] on span "1,206,285" at bounding box center [363, 159] width 39 height 12
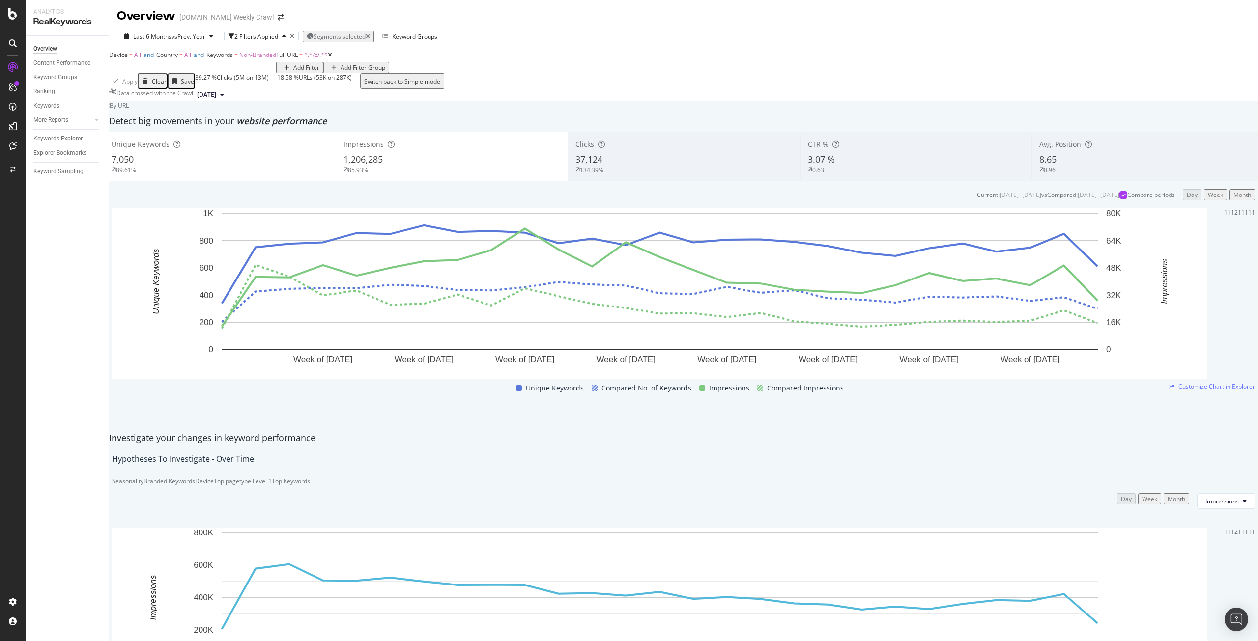
click at [286, 179] on div "Unique Keywords 7,050 89.61%" at bounding box center [220, 157] width 232 height 44
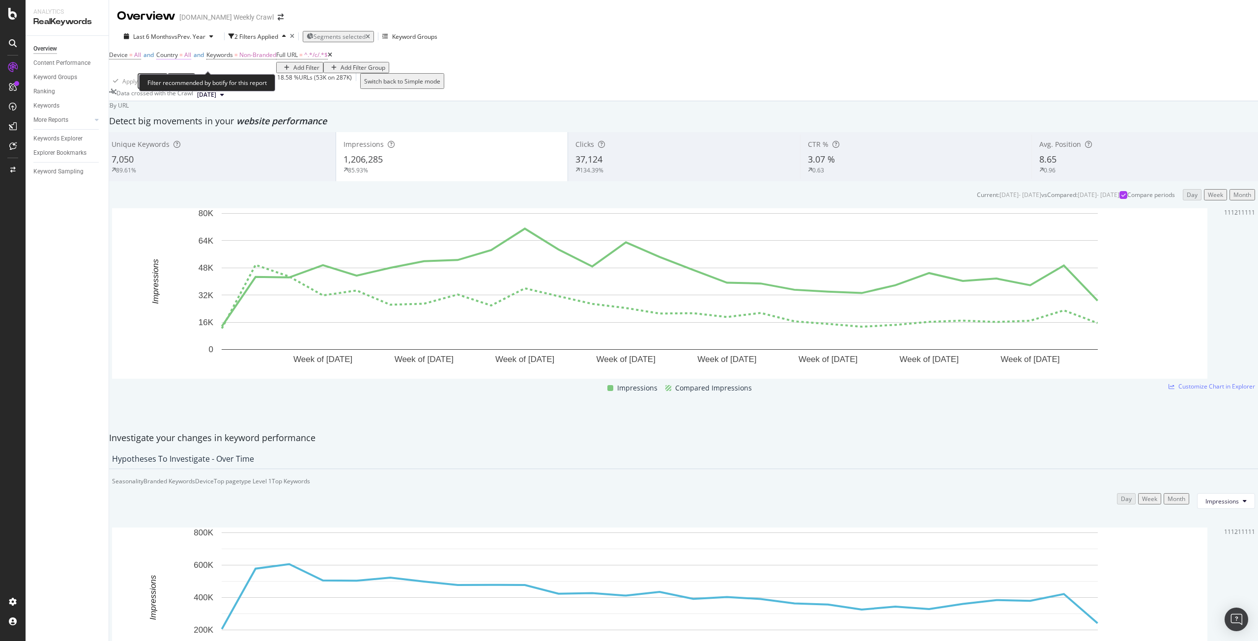
click at [191, 59] on span "Country = All" at bounding box center [173, 55] width 35 height 9
click at [372, 73] on div "Device = All and Country = All and Keywords = Non-Branded Full URL = ^.*/c/.*$ …" at bounding box center [683, 60] width 1149 height 25
click at [144, 477] on div "Seasonality" at bounding box center [127, 481] width 31 height 8
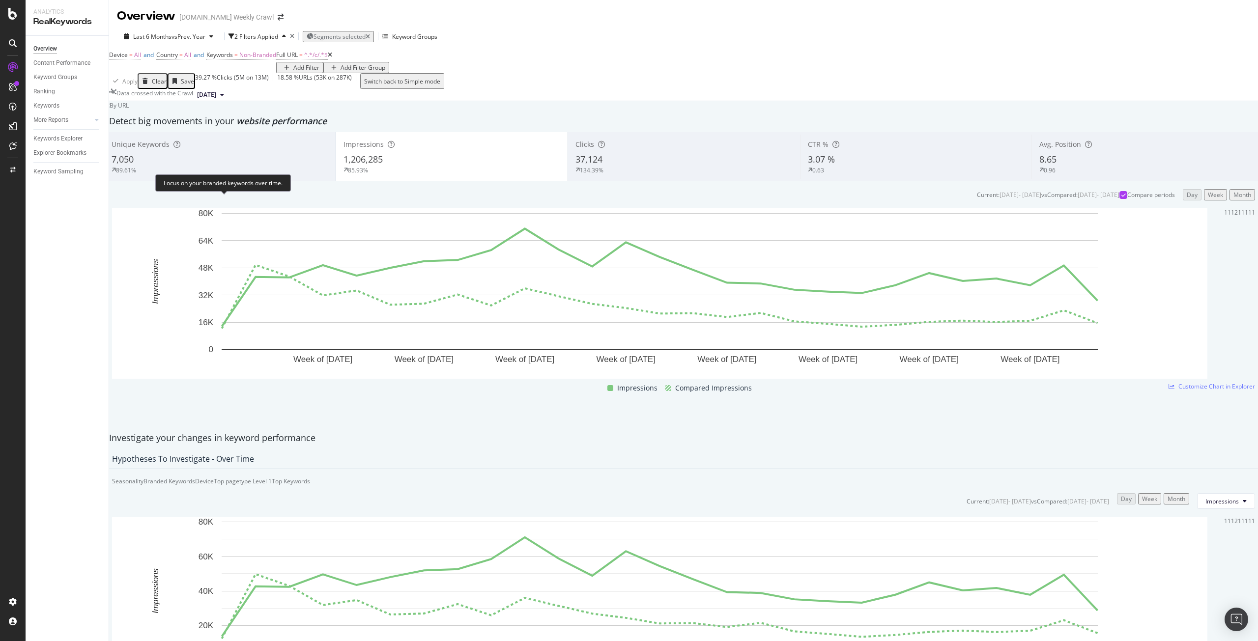
click at [195, 477] on div "Branded Keywords" at bounding box center [170, 481] width 52 height 8
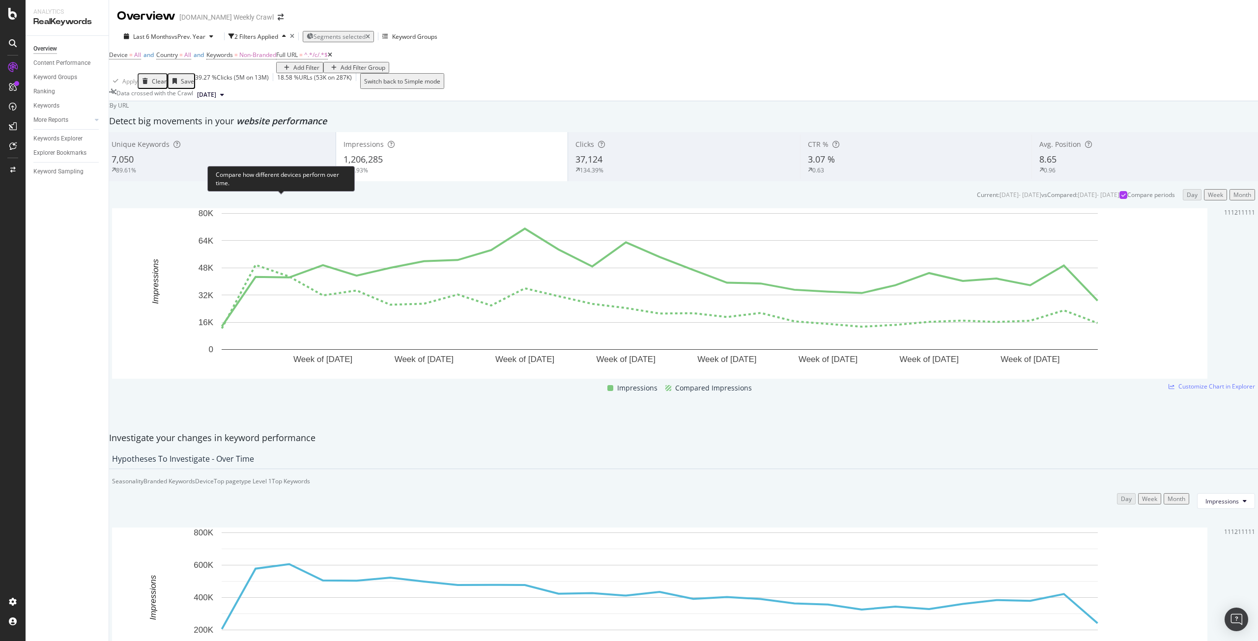
click at [214, 477] on div "Device" at bounding box center [204, 481] width 19 height 8
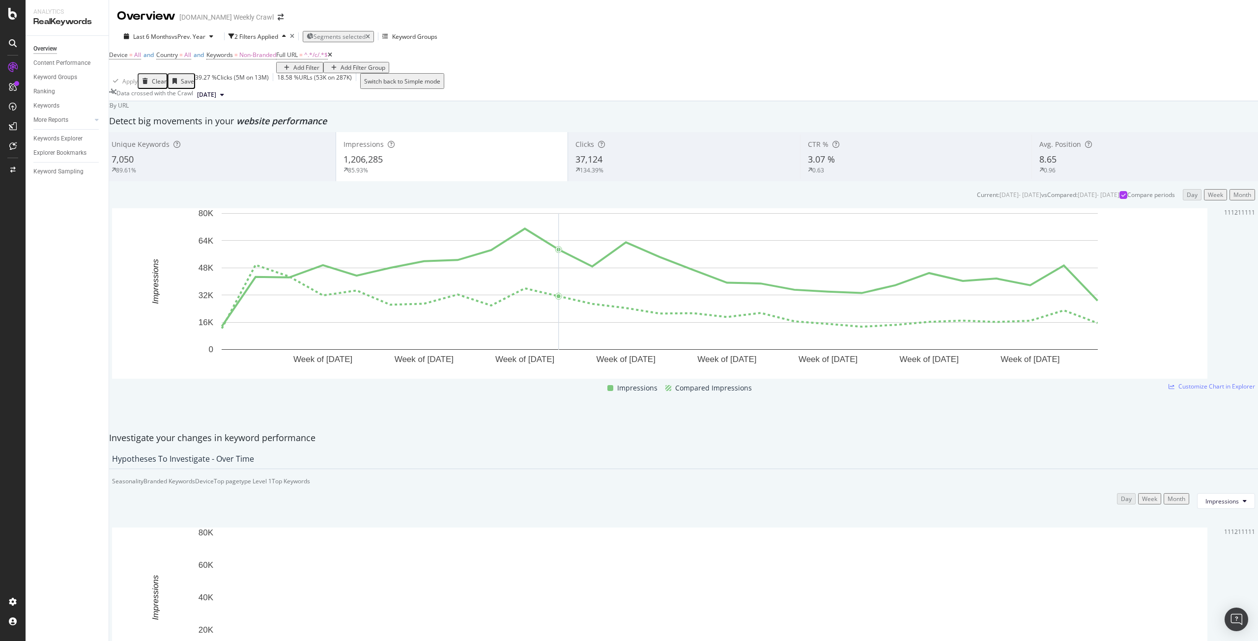
scroll to position [41, 0]
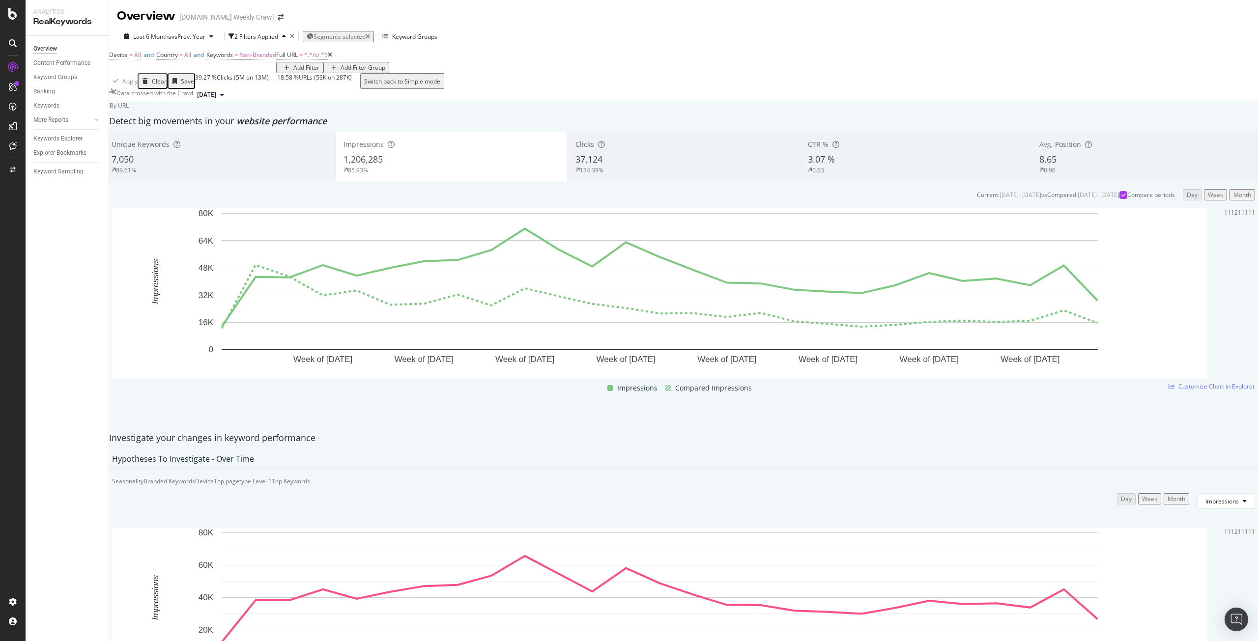
click at [619, 166] on div "134.39%" at bounding box center [684, 170] width 217 height 9
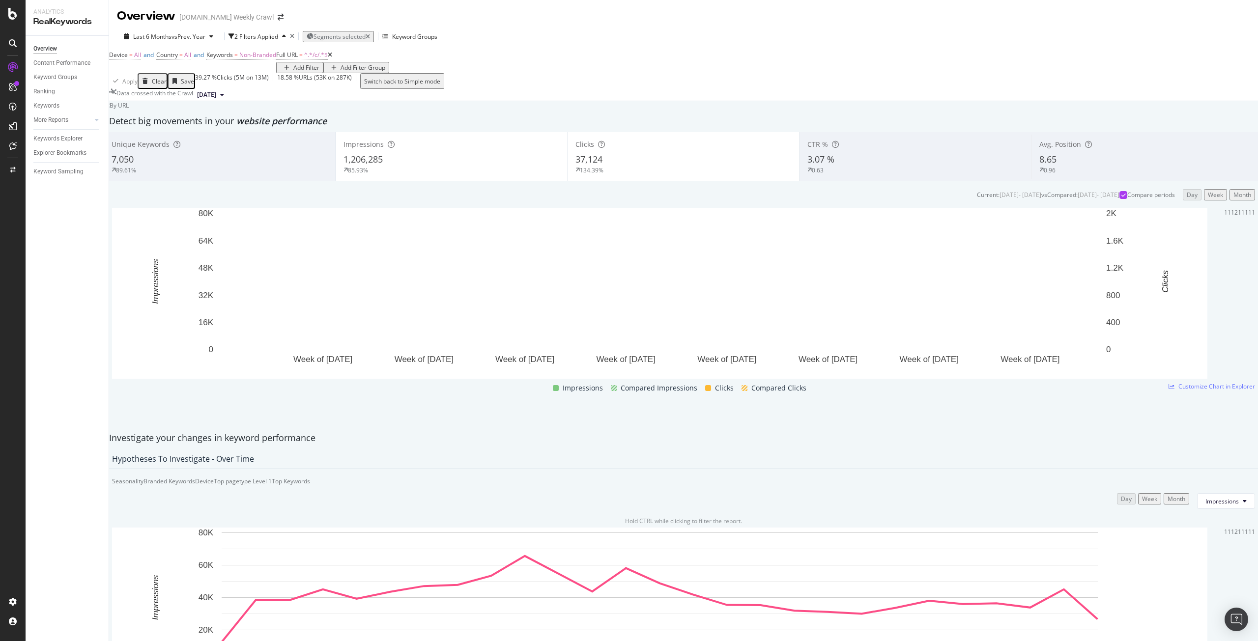
scroll to position [0, 0]
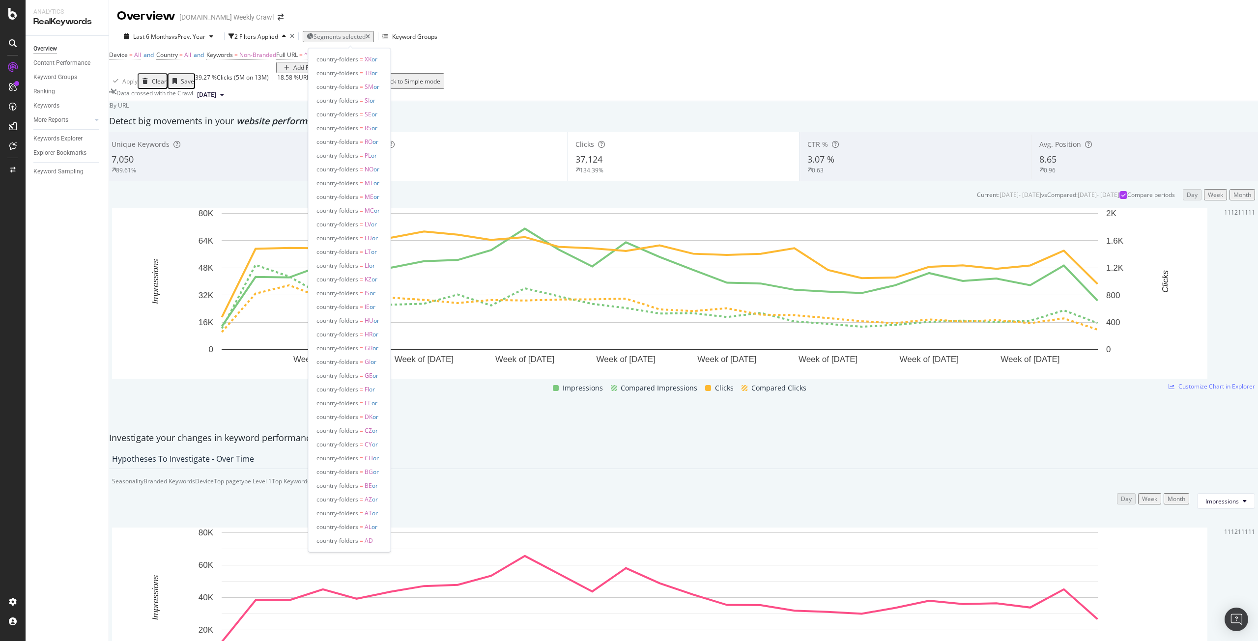
click at [343, 35] on span "Segments selected" at bounding box center [340, 36] width 52 height 8
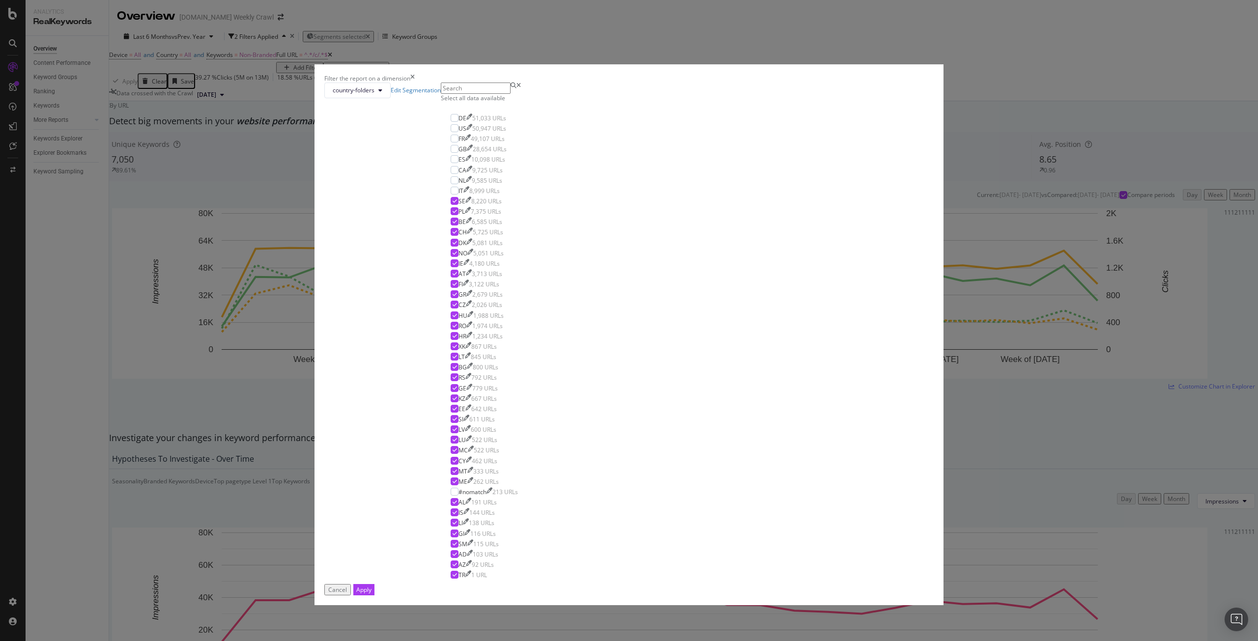
click at [528, 102] on div "Select all data available" at bounding box center [484, 98] width 87 height 8
click at [375, 584] on button "Apply" at bounding box center [363, 589] width 21 height 11
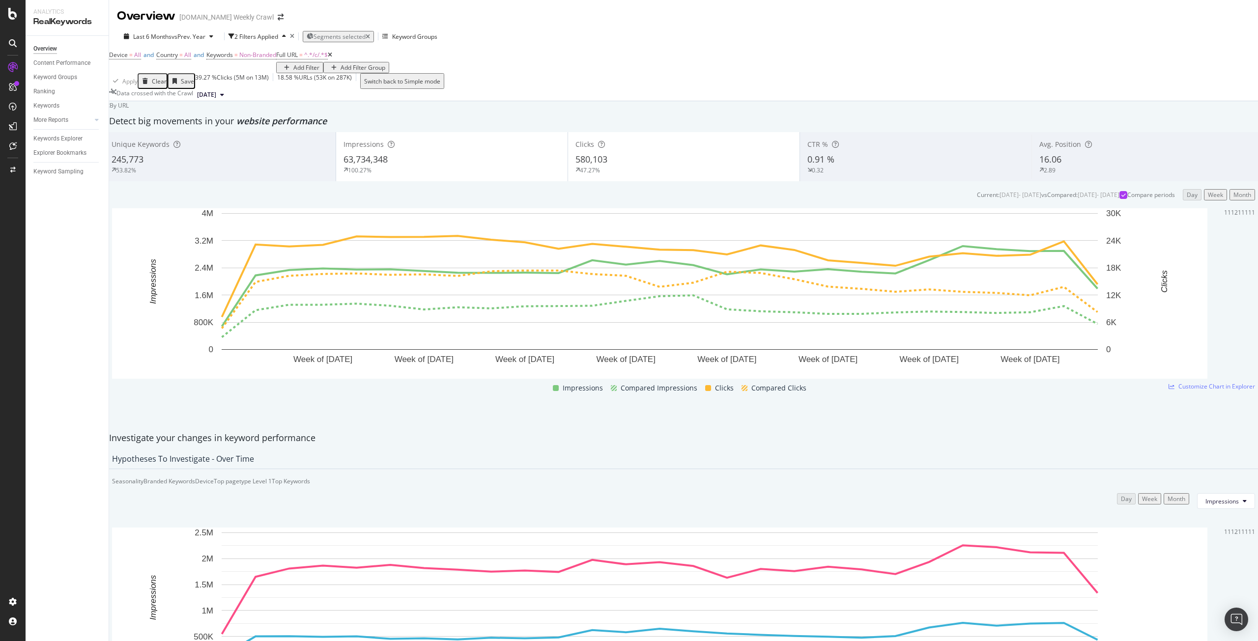
click at [468, 179] on div "Impressions 63,734,348 100.27%" at bounding box center [452, 157] width 232 height 44
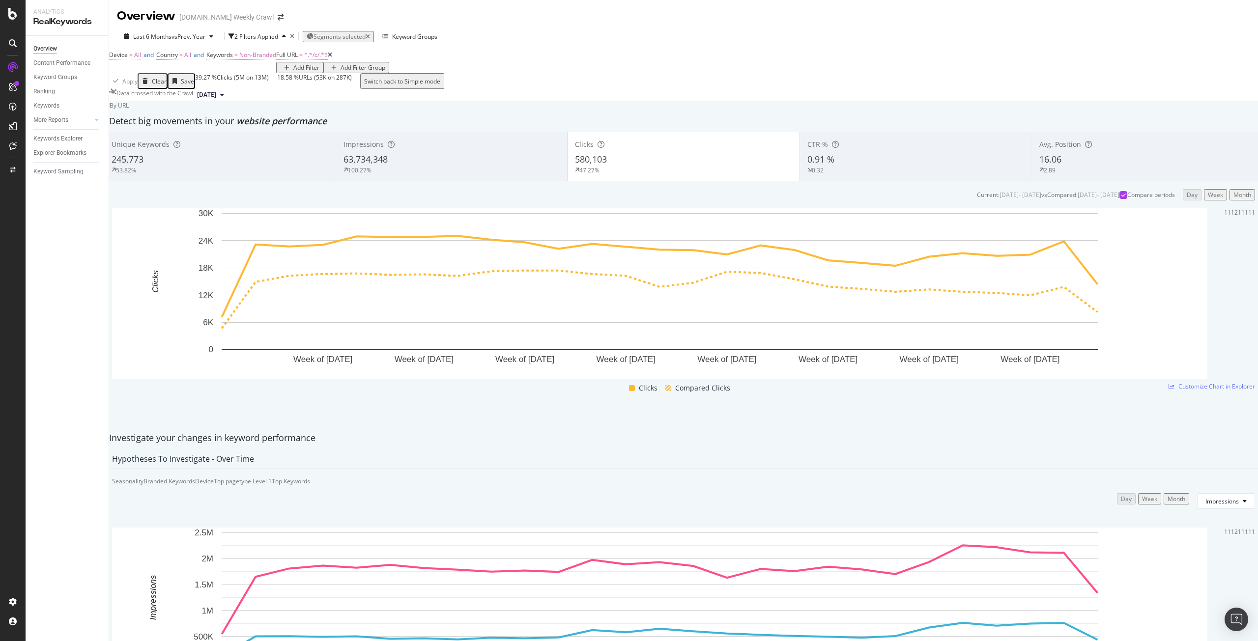
click at [384, 165] on span "63,734,348" at bounding box center [366, 159] width 44 height 12
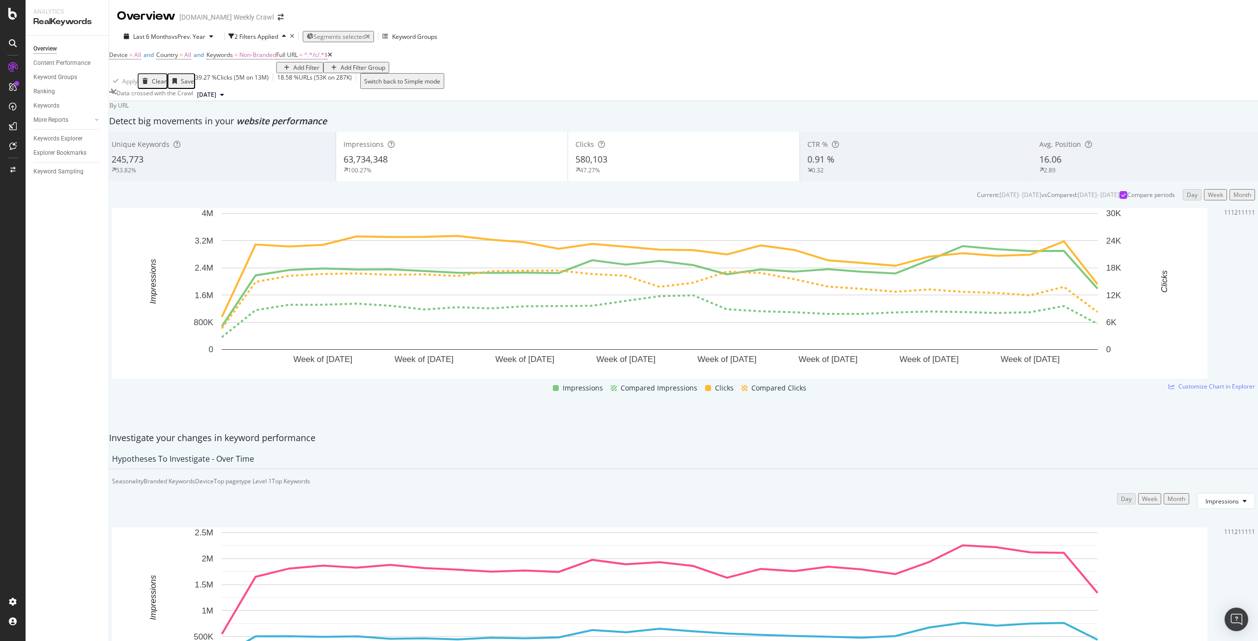
click at [609, 174] on div "47.27%" at bounding box center [684, 170] width 217 height 9
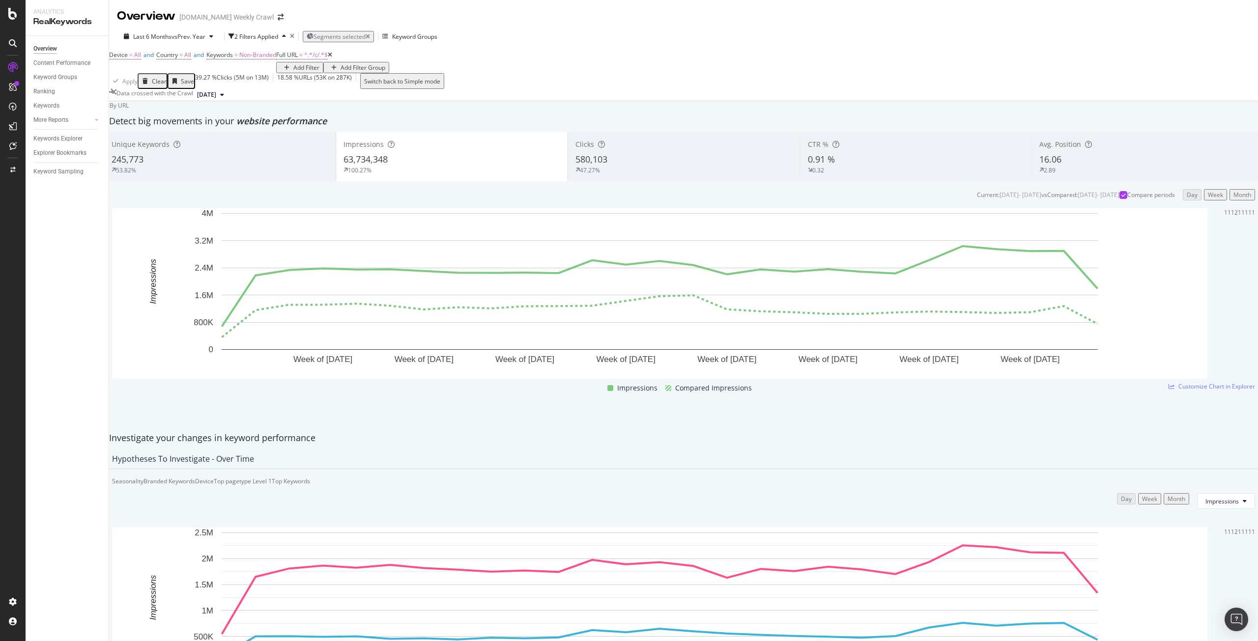
click at [587, 149] on span "Clicks" at bounding box center [585, 144] width 19 height 9
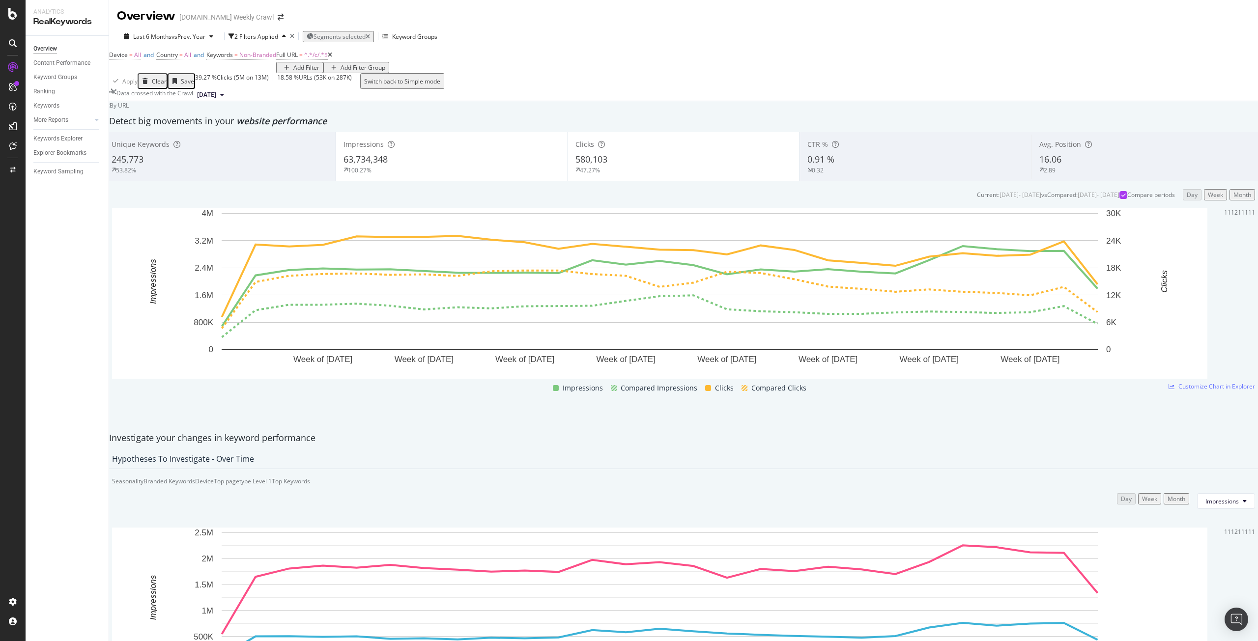
click at [436, 174] on div "100.27%" at bounding box center [452, 170] width 217 height 9
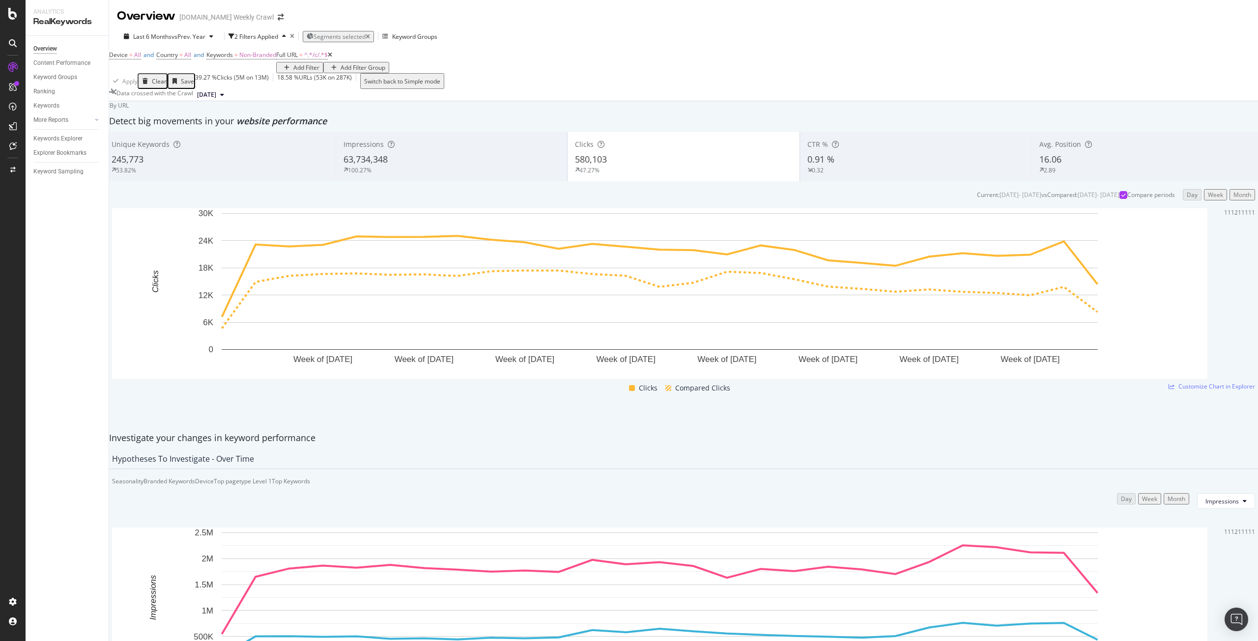
click at [375, 165] on span "63,734,348" at bounding box center [366, 159] width 44 height 12
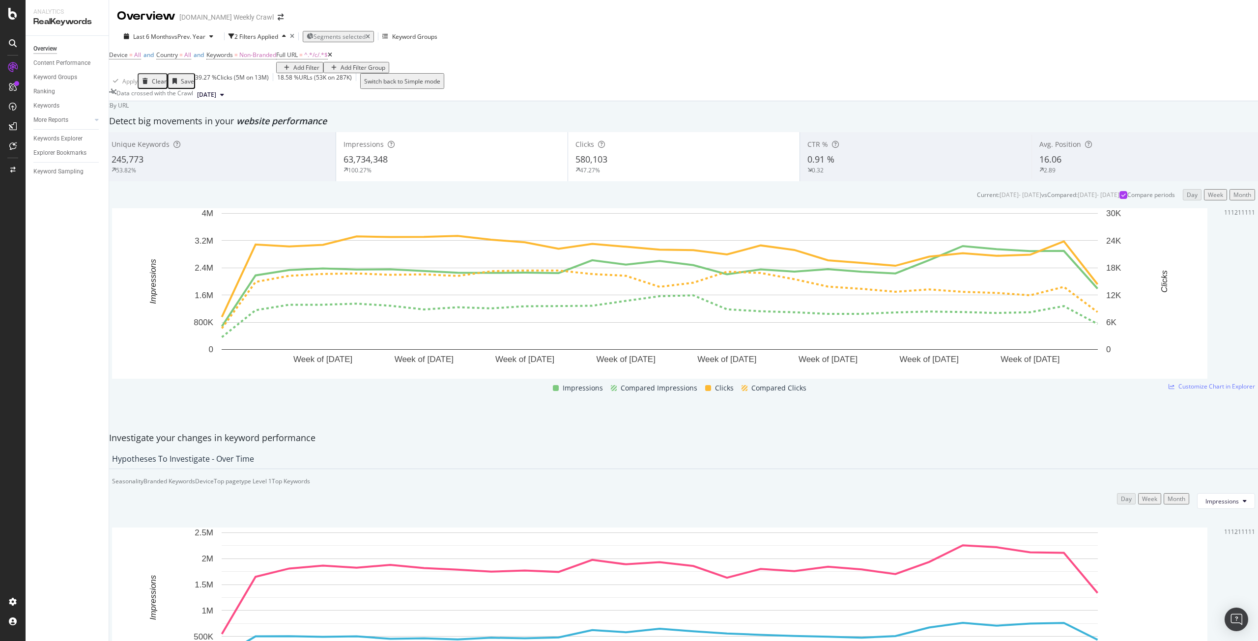
click at [414, 149] on div "Impressions" at bounding box center [452, 145] width 217 height 10
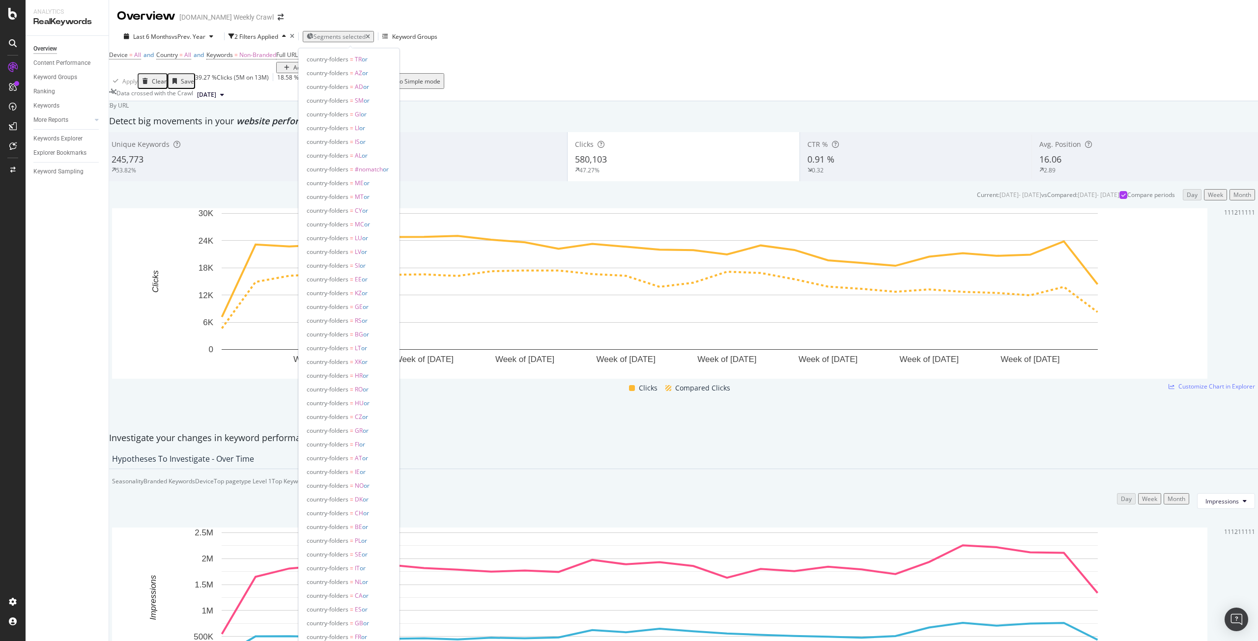
click at [343, 32] on div "Segments selected" at bounding box center [342, 36] width 57 height 8
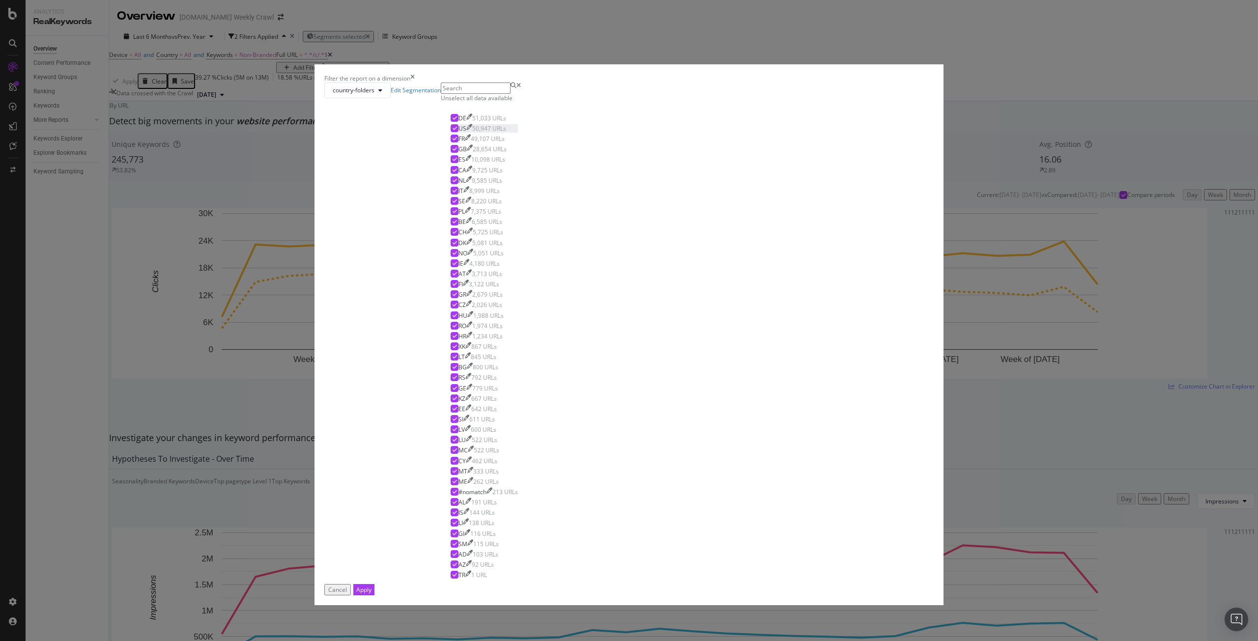
click at [457, 131] on icon "modal" at bounding box center [455, 128] width 4 height 5
click at [372, 586] on div "Apply" at bounding box center [363, 590] width 15 height 8
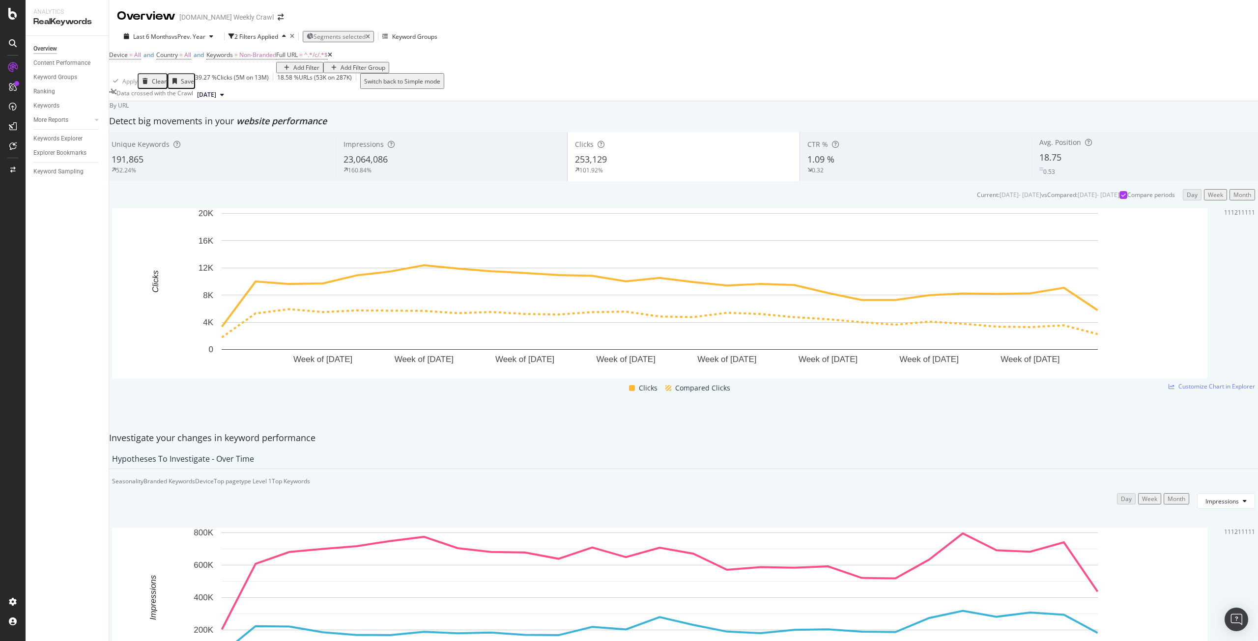
click at [856, 174] on div "0.32" at bounding box center [916, 170] width 217 height 9
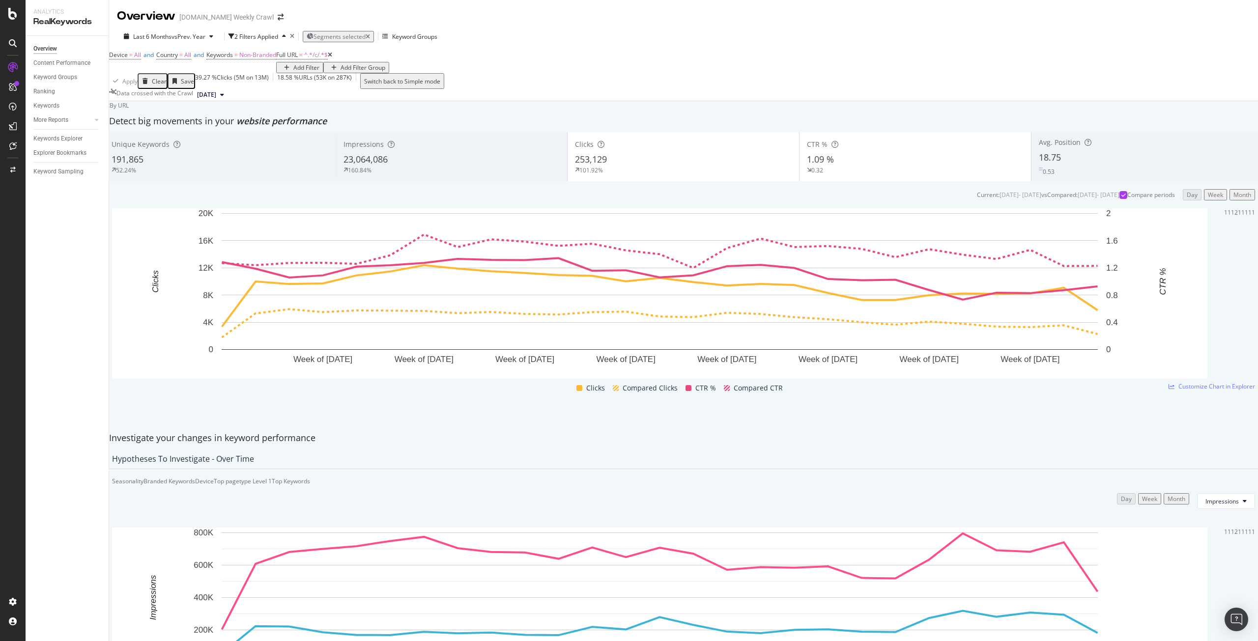
click at [669, 166] on div "253,129" at bounding box center [683, 159] width 217 height 13
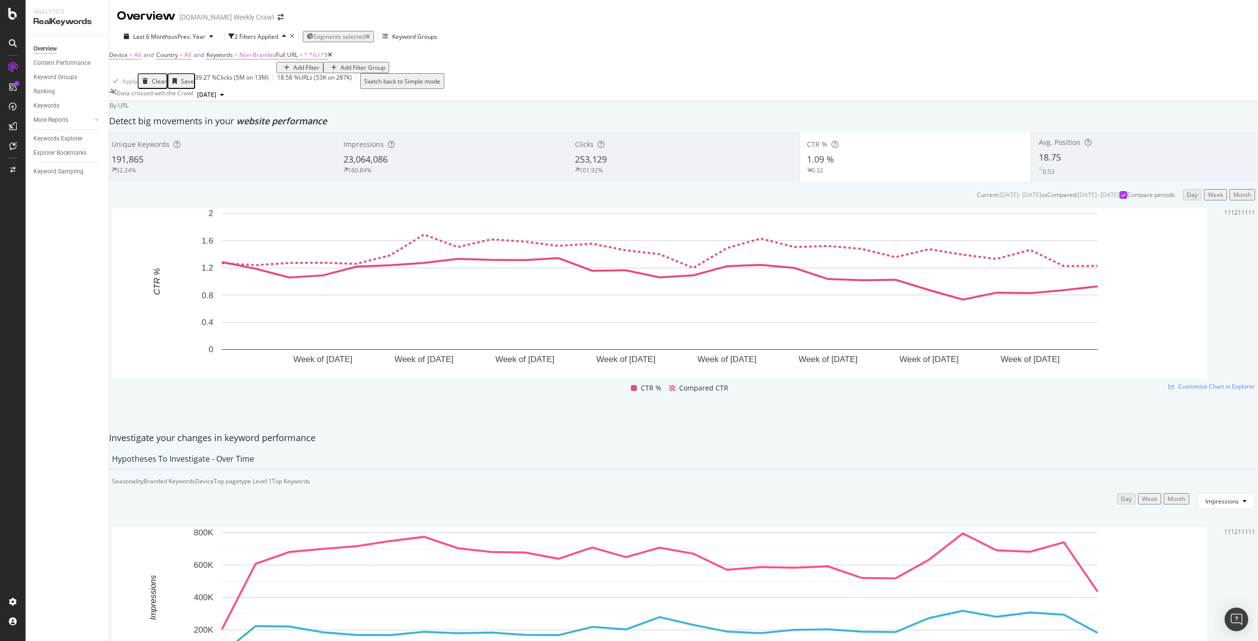
click at [223, 149] on div "Unique Keywords" at bounding box center [220, 145] width 217 height 10
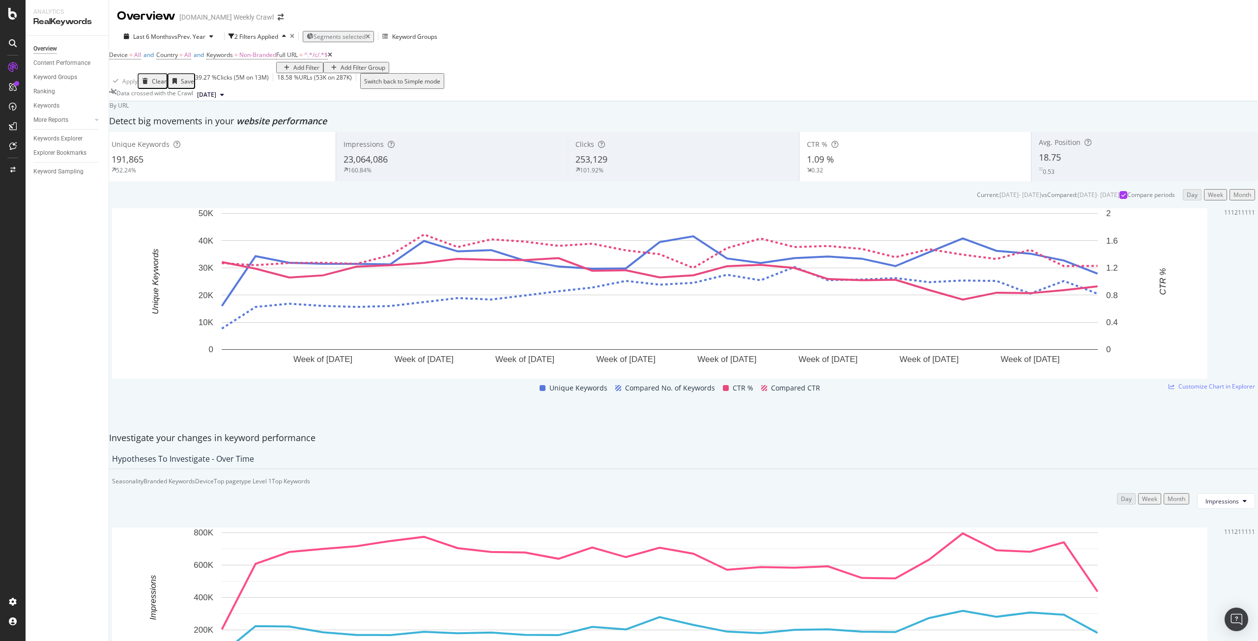
click at [905, 174] on div "0.32" at bounding box center [915, 170] width 217 height 9
